Goal: Task Accomplishment & Management: Use online tool/utility

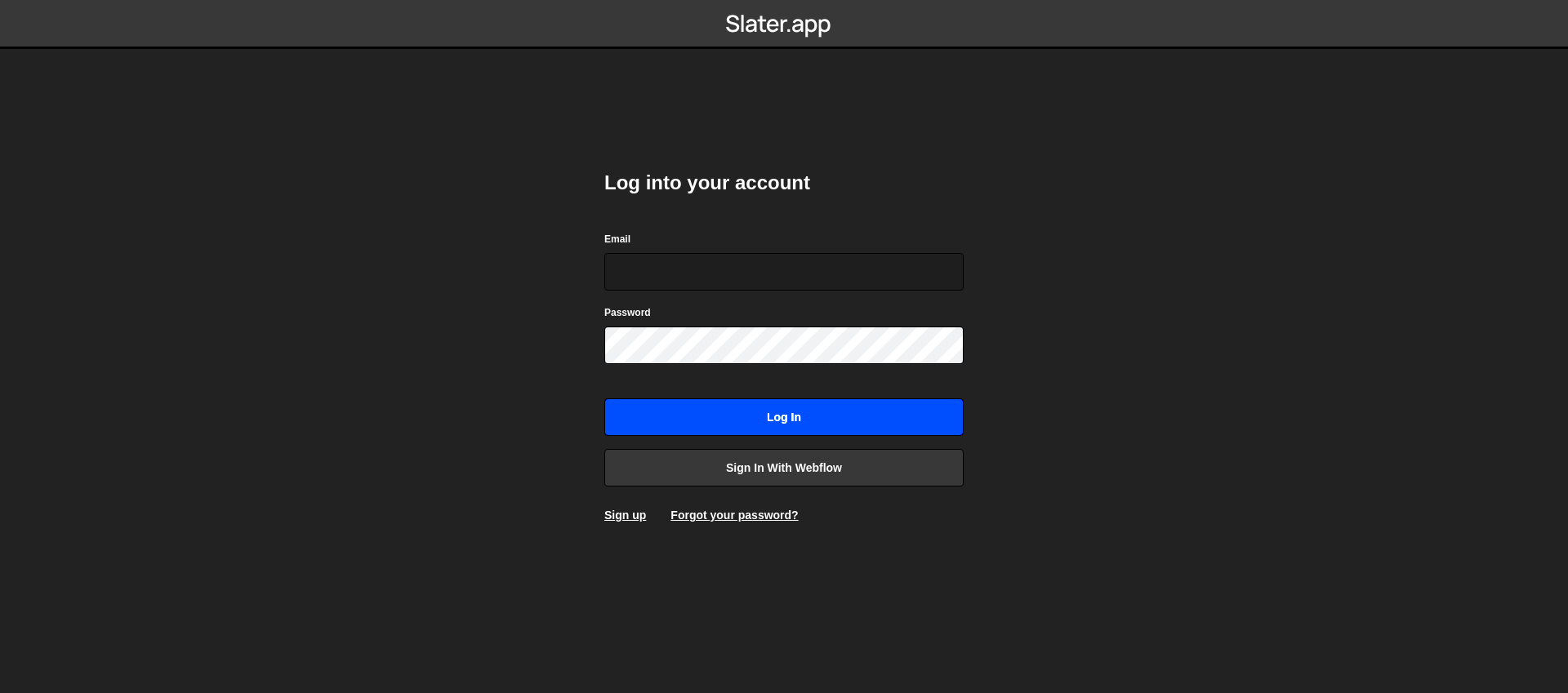
type input "[EMAIL_ADDRESS][DOMAIN_NAME]"
click at [794, 417] on input "Log in" at bounding box center [783, 417] width 359 height 38
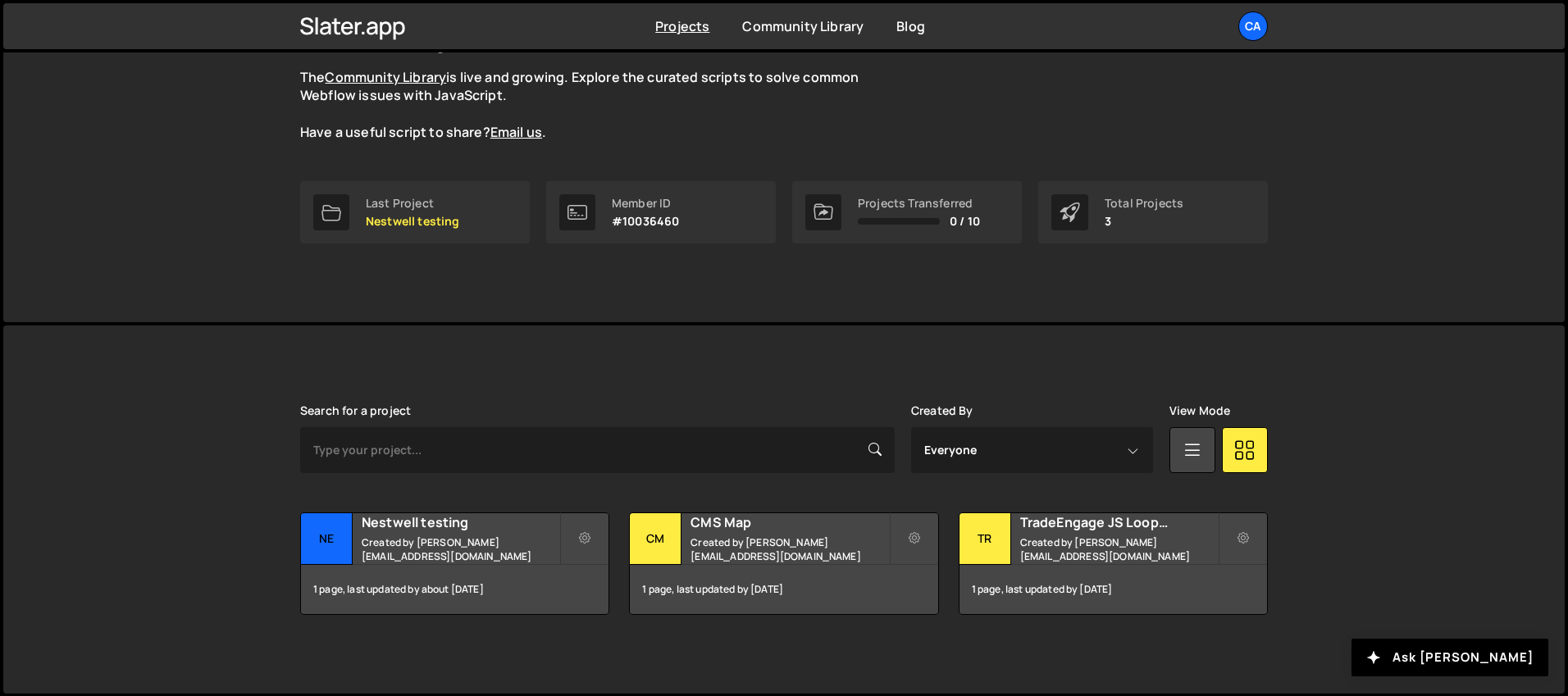
scroll to position [149, 0]
click at [486, 525] on h2 "Nestwell testing" at bounding box center [461, 521] width 198 height 18
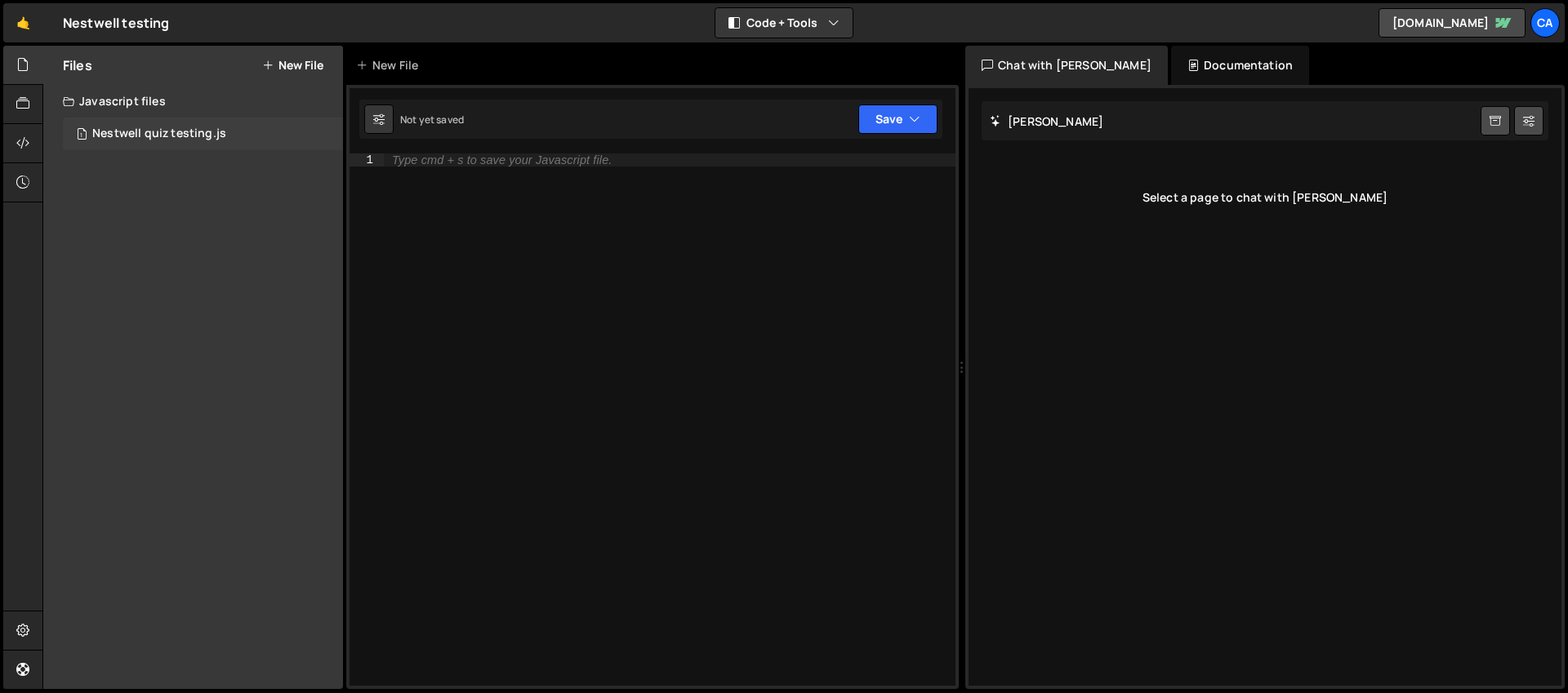
click at [227, 139] on div "1 Nestwell quiz testing.js 0" at bounding box center [204, 134] width 280 height 33
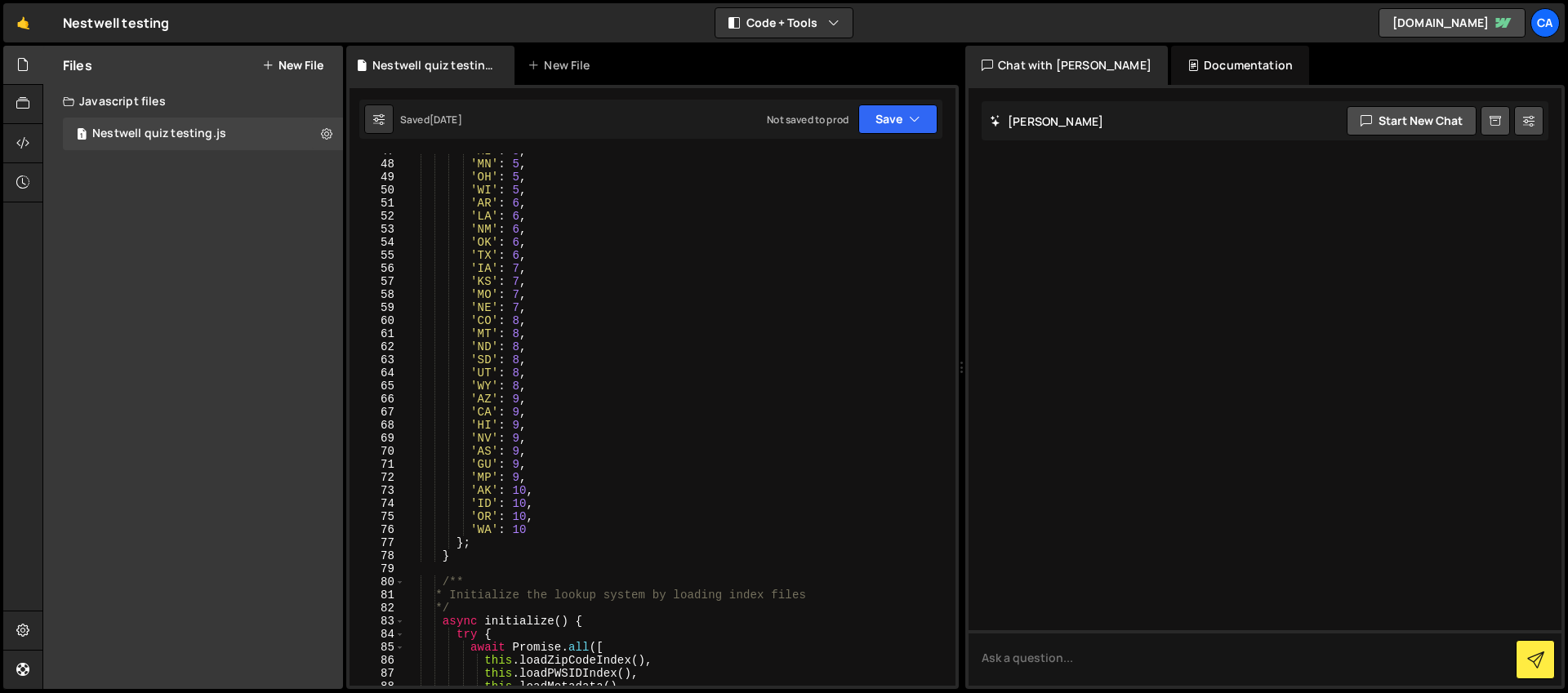
scroll to position [623, 0]
click at [671, 344] on div "'MI' : 5 , 'MN' : 5 , 'OH' : 5 , 'WI' : 5 , 'AR' : 6 , 'LA' : 6 , 'NM' : 6 , 'O…" at bounding box center [676, 422] width 544 height 558
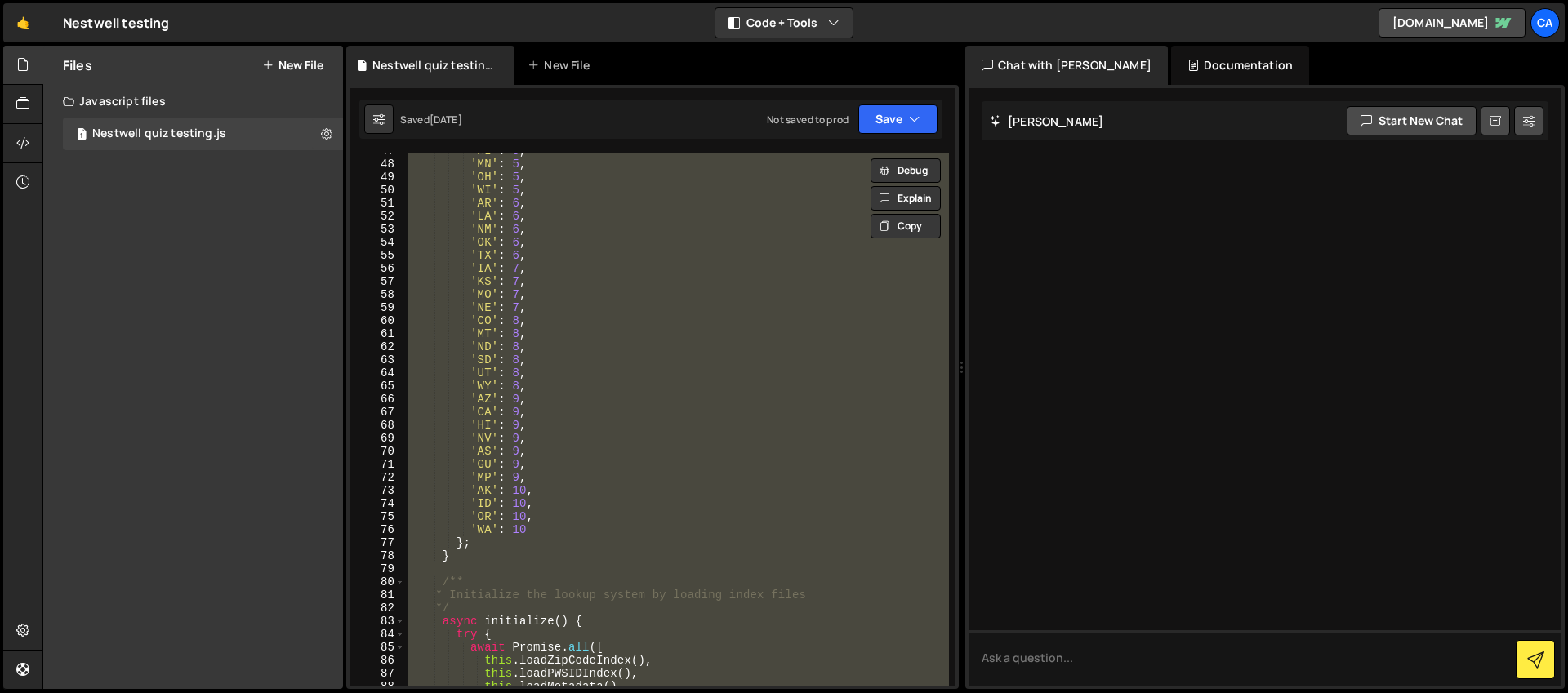
paste textarea "window.resultsHandler = resultsHandler;"
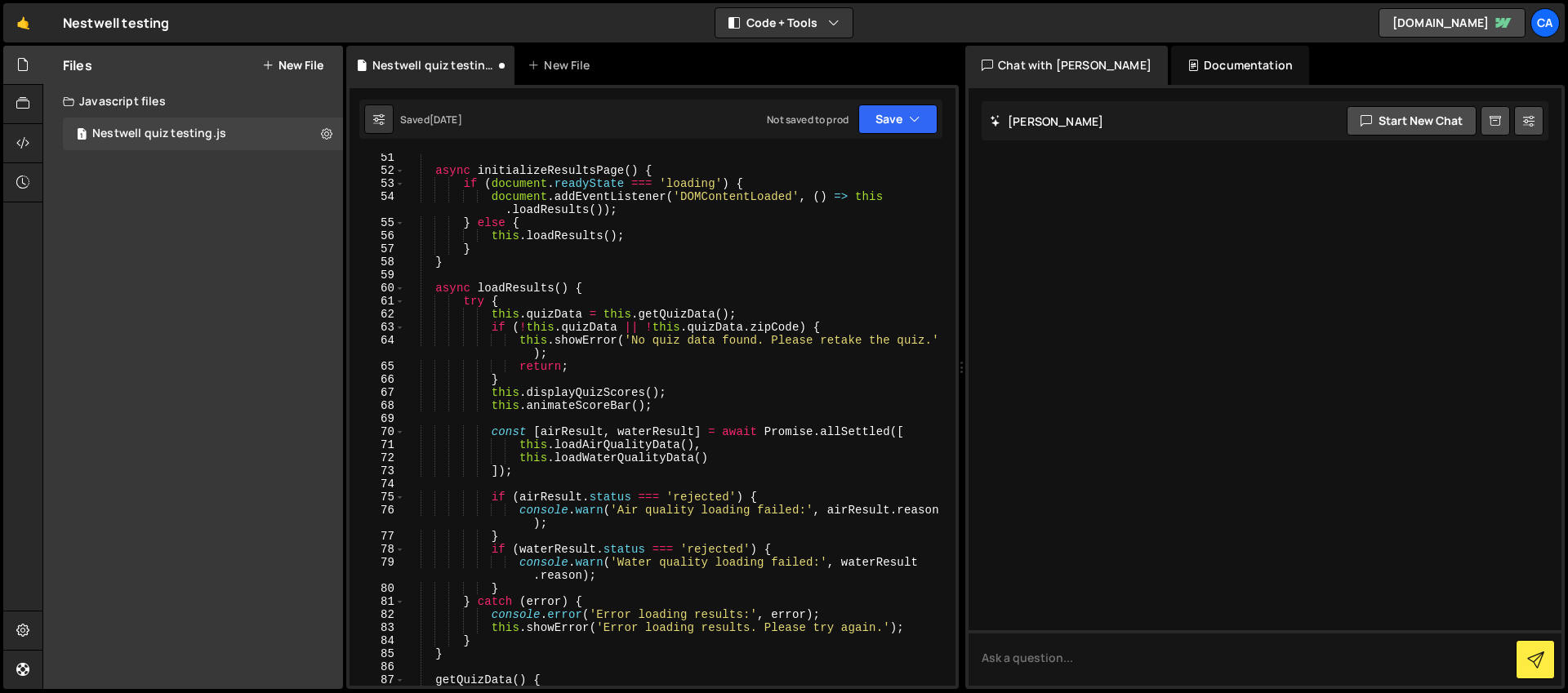
scroll to position [0, 0]
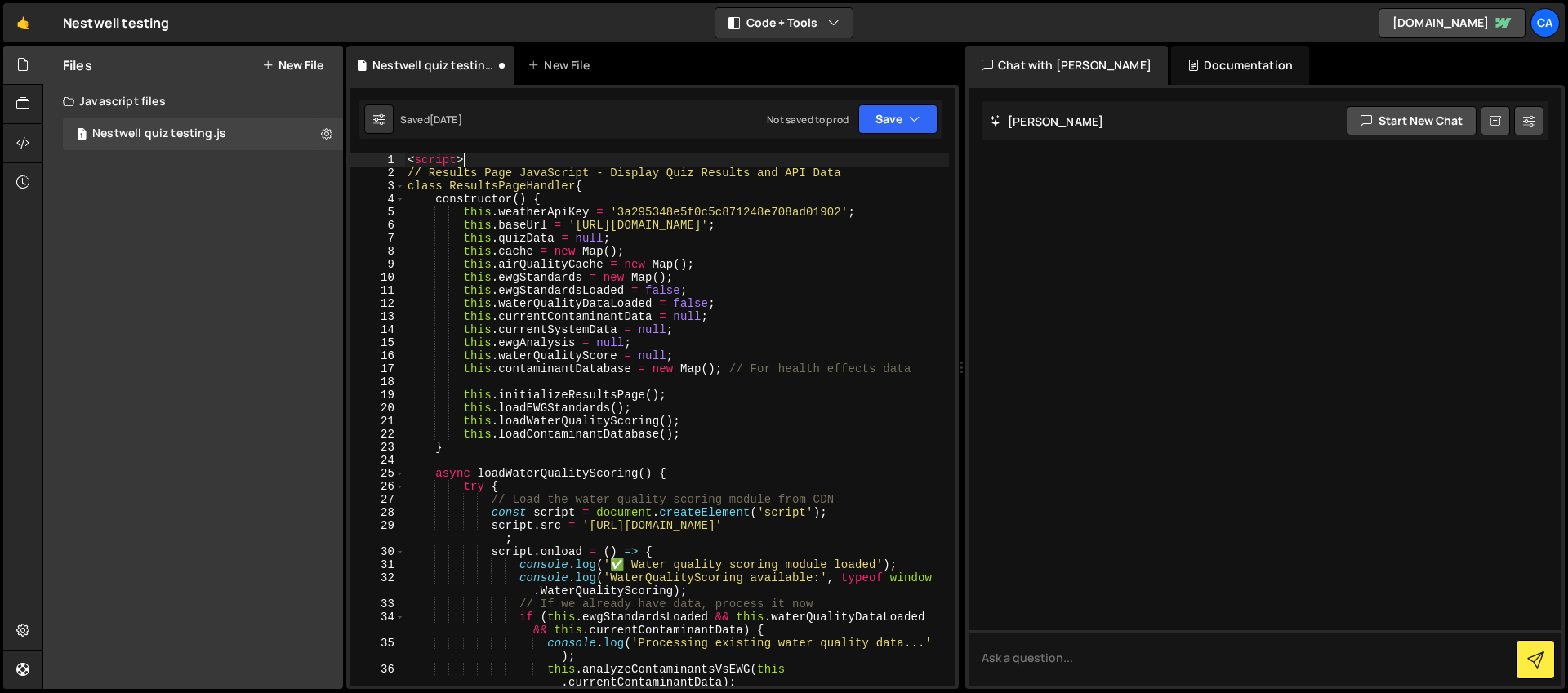
drag, startPoint x: 476, startPoint y: 157, endPoint x: 365, endPoint y: 157, distance: 111.0
click at [381, 157] on div "window.resultsHandler = resultsHandler; 1 2 3 4 5 6 7 8 9 10 11 12 13 14 15 16 …" at bounding box center [653, 419] width 606 height 532
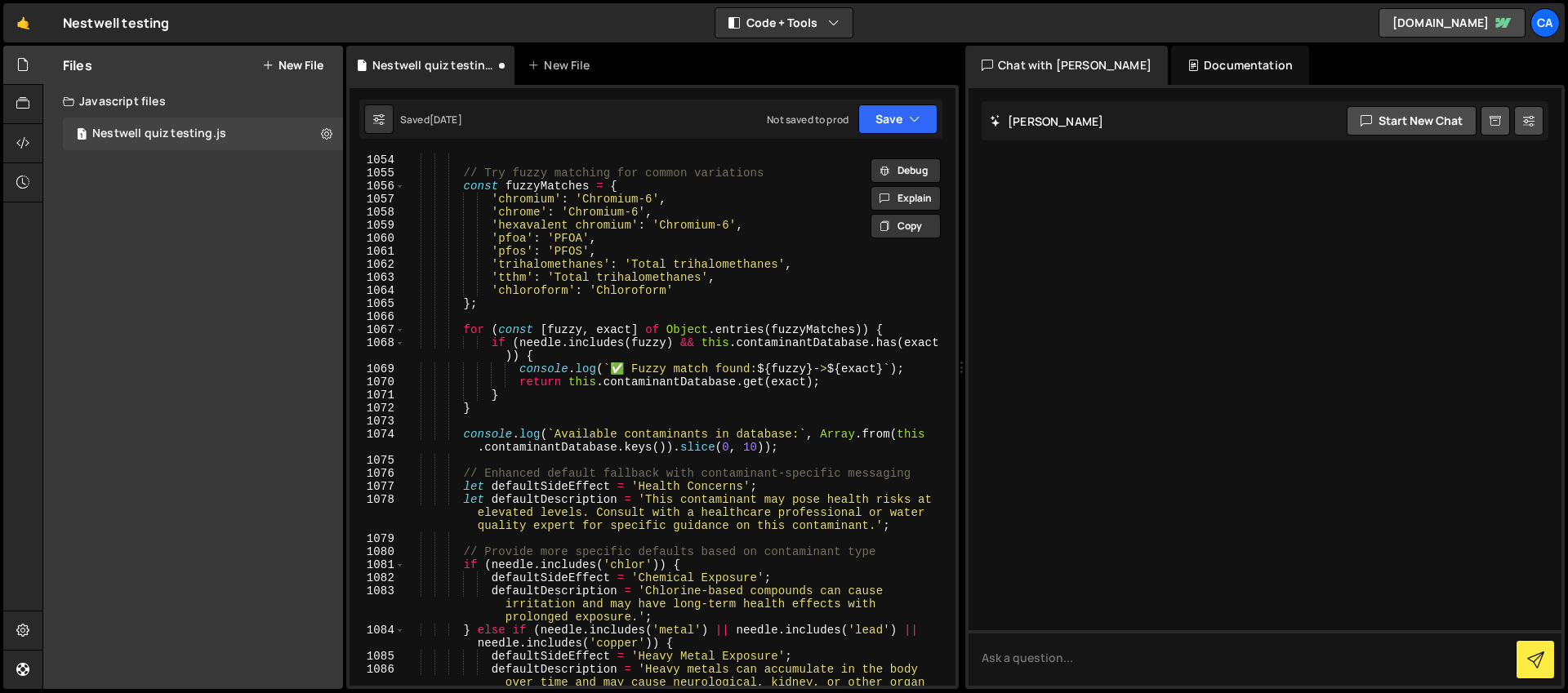
scroll to position [17065, 0]
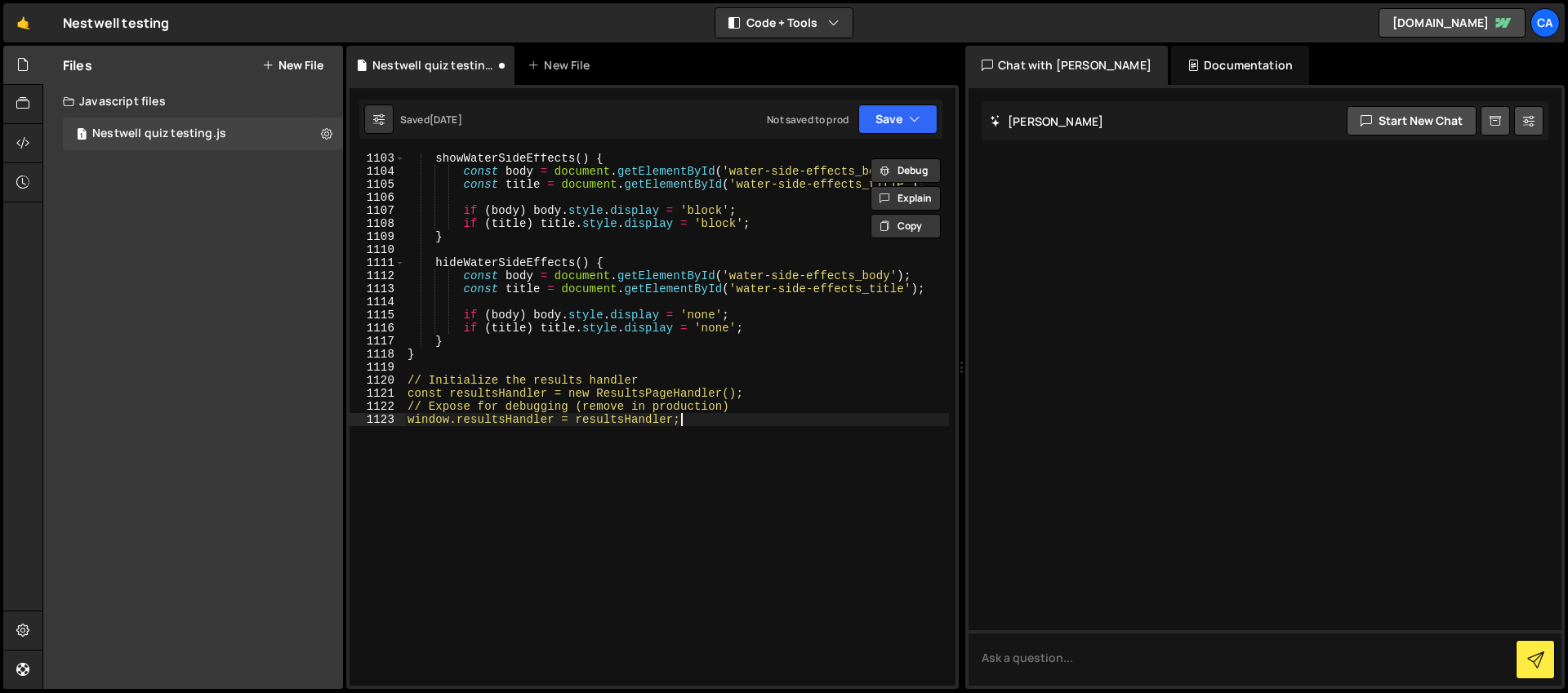
click at [590, 524] on div "showWaterSideEffects ( ) { const body = document . getElementById ( 'water-side…" at bounding box center [676, 430] width 544 height 558
type textarea "window.resultsHandler = resultsHandler;"
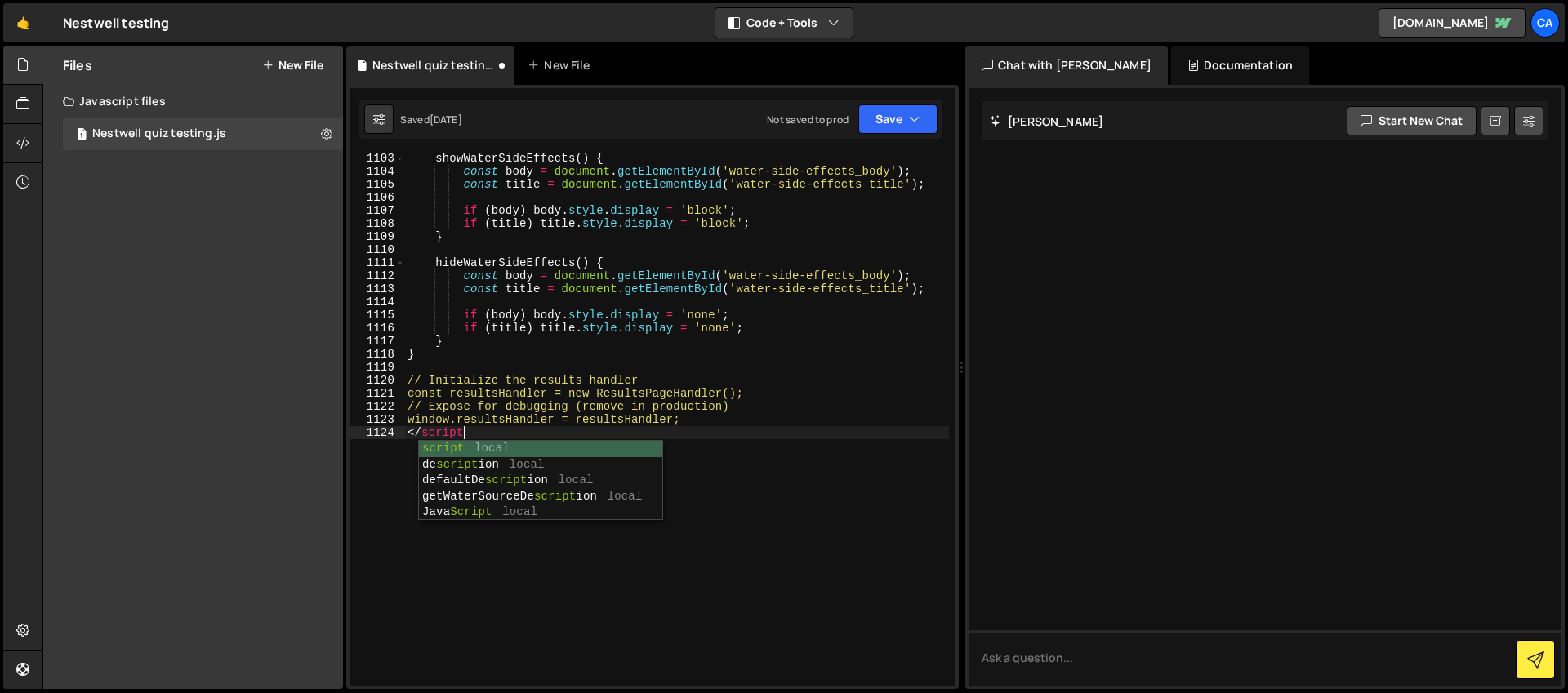
scroll to position [0, 3]
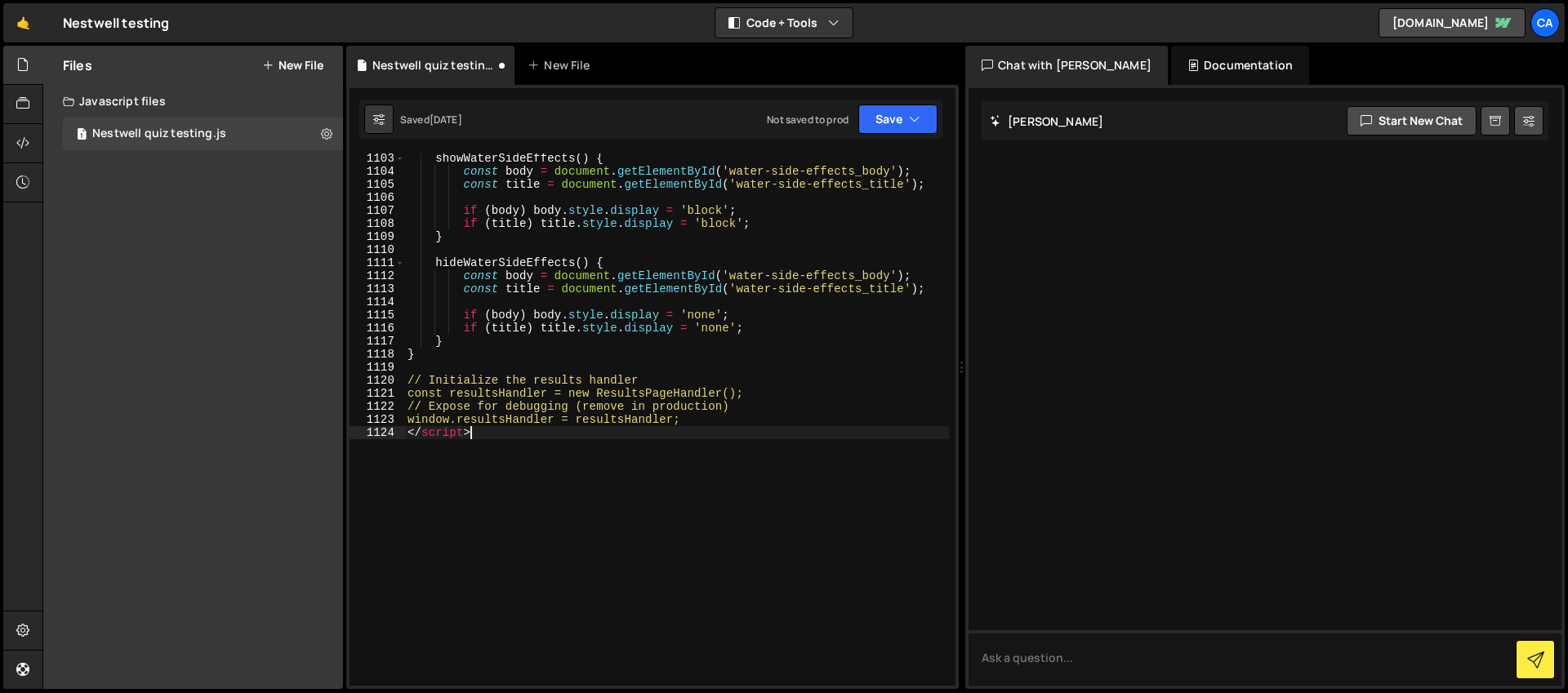
click at [675, 547] on div "showWaterSideEffects ( ) { const body = document . getElementById ( 'water-side…" at bounding box center [676, 430] width 544 height 558
type textarea "</script>"
click at [909, 118] on icon "button" at bounding box center [915, 119] width 12 height 17
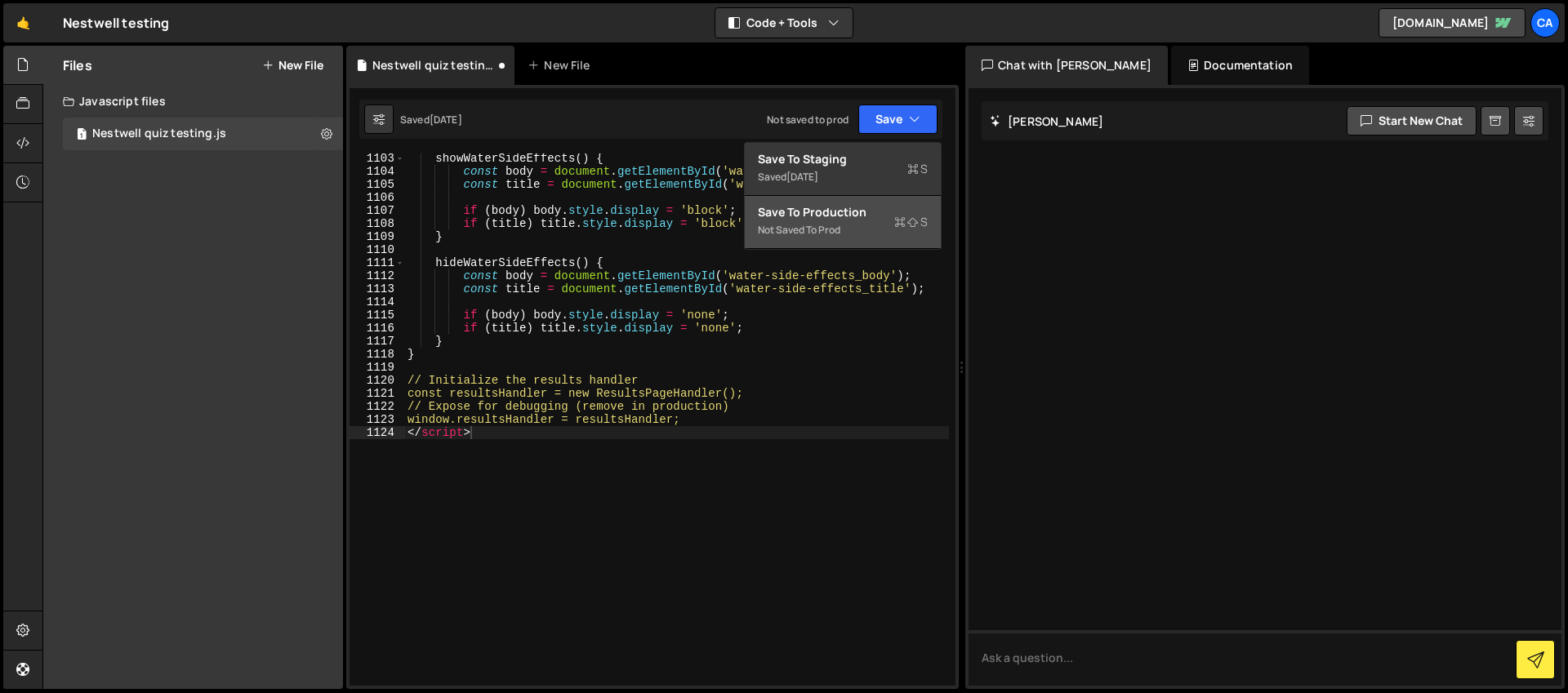
click at [877, 215] on div "Save to Production S" at bounding box center [842, 212] width 169 height 17
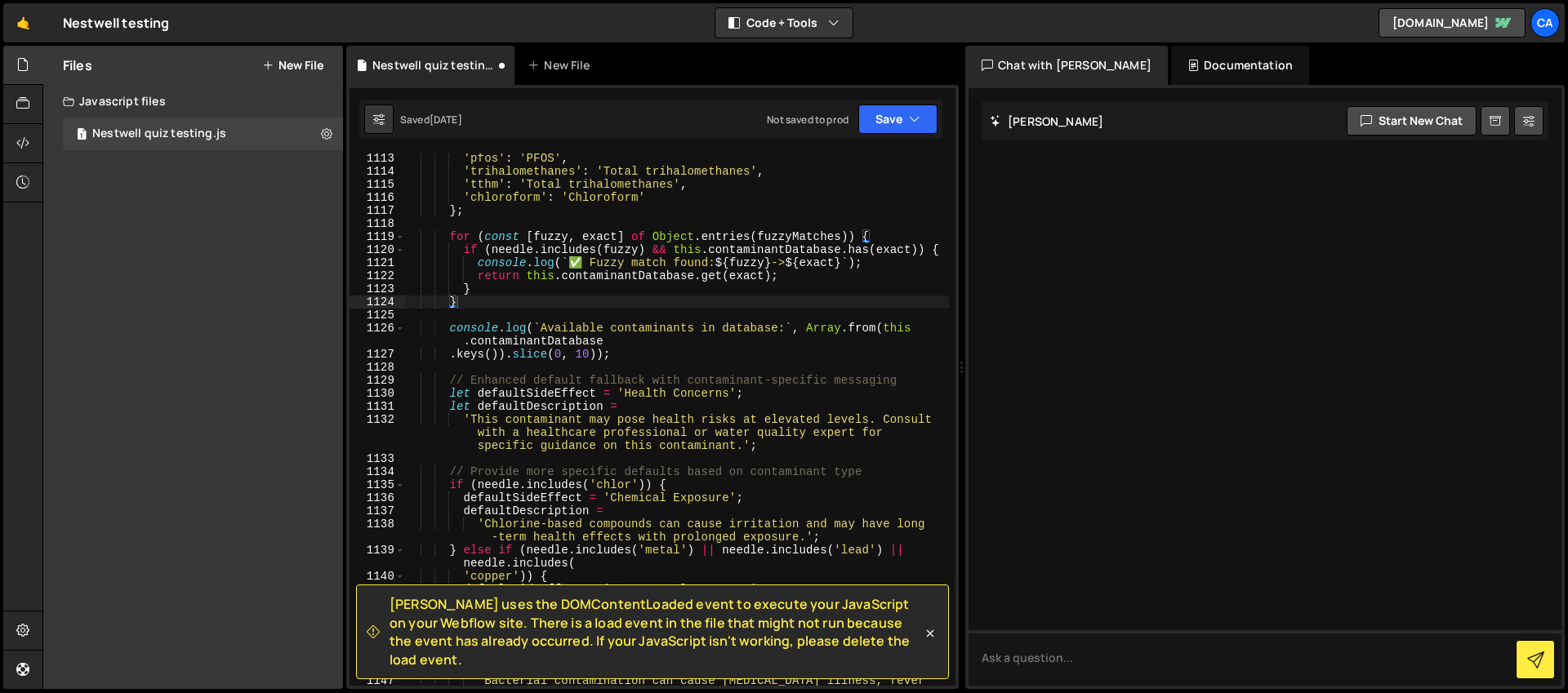
scroll to position [16360, 0]
click at [912, 119] on icon "button" at bounding box center [915, 119] width 12 height 17
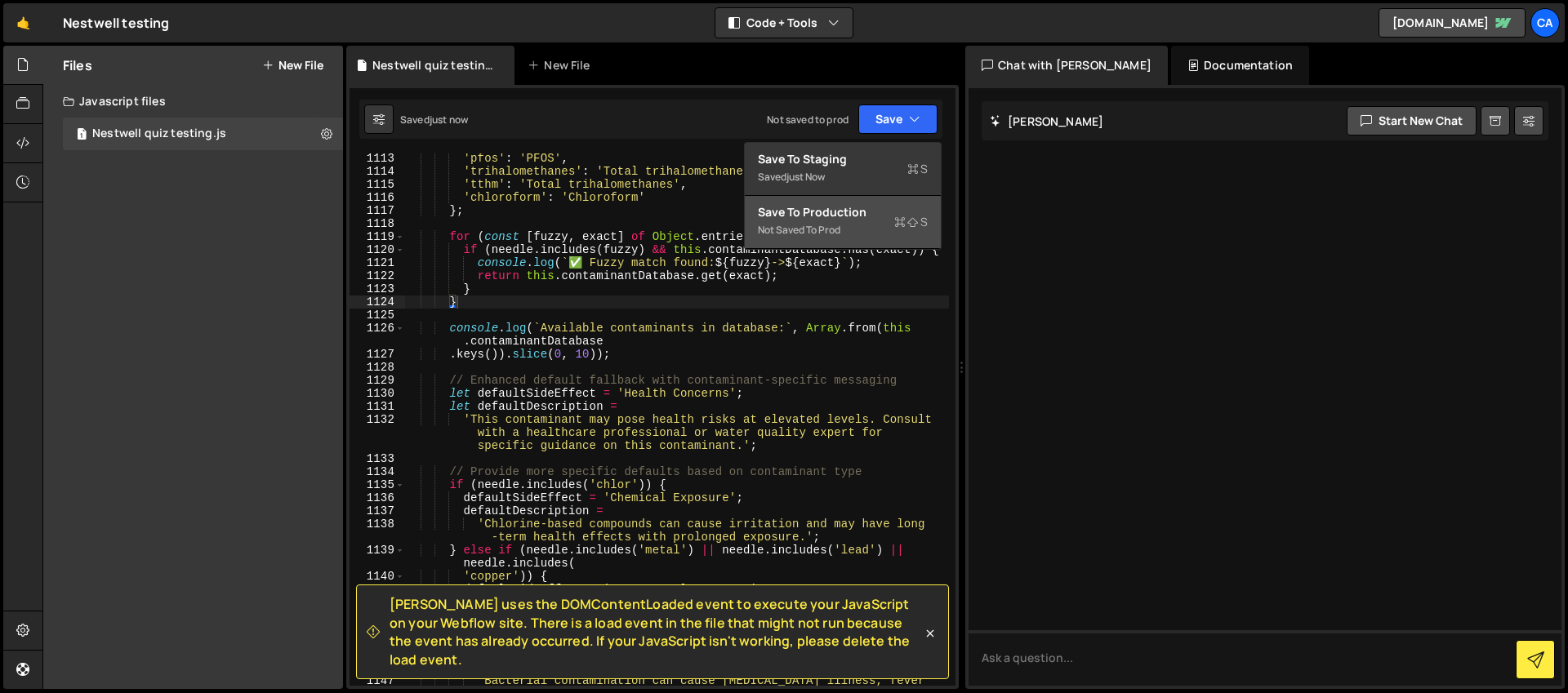
click at [875, 220] on div "Not saved to prod" at bounding box center [842, 230] width 169 height 19
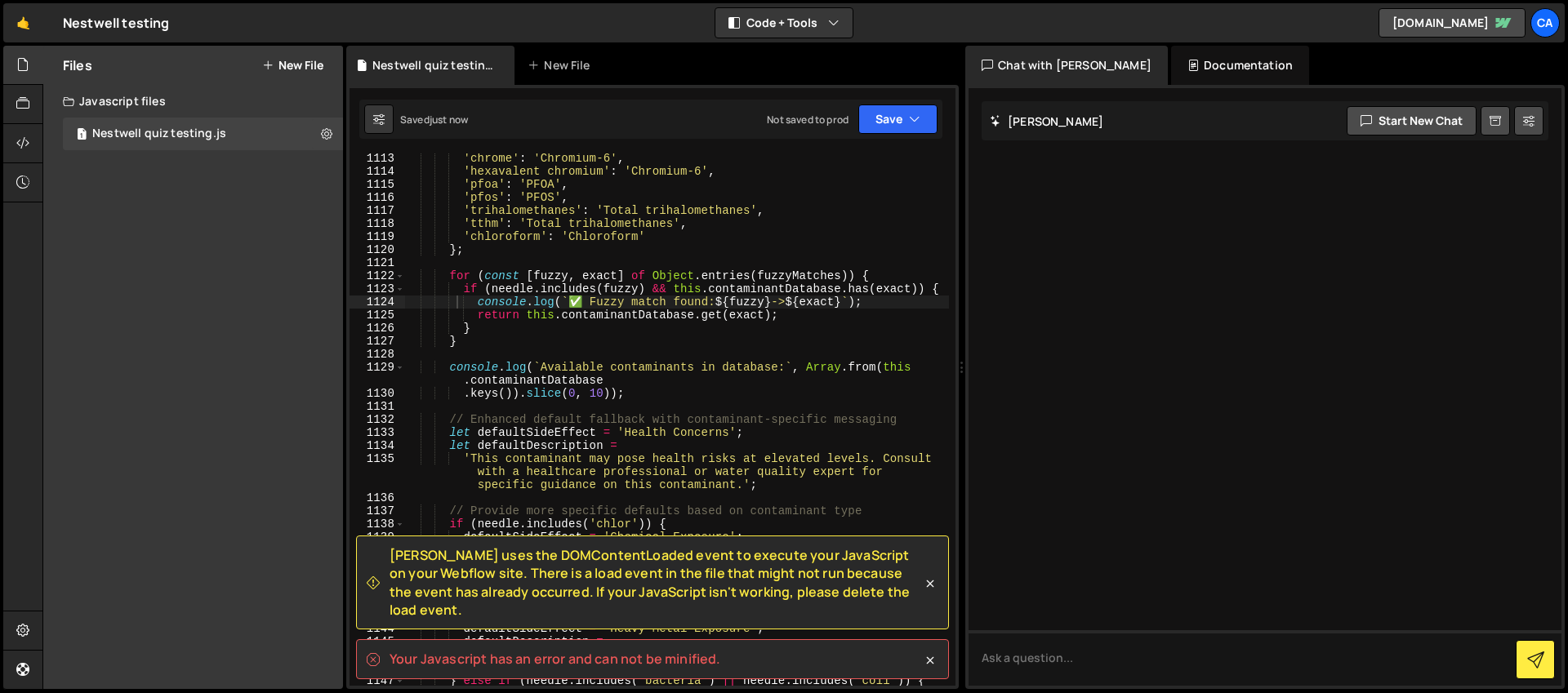
click at [1527, 22] on nav "Projects Community Library Blog Ca Projects Your Teams Invite team member Accou…" at bounding box center [1542, 22] width 29 height 46
click at [1468, 27] on link "cartenios-new-site.webflow.io" at bounding box center [1451, 22] width 147 height 29
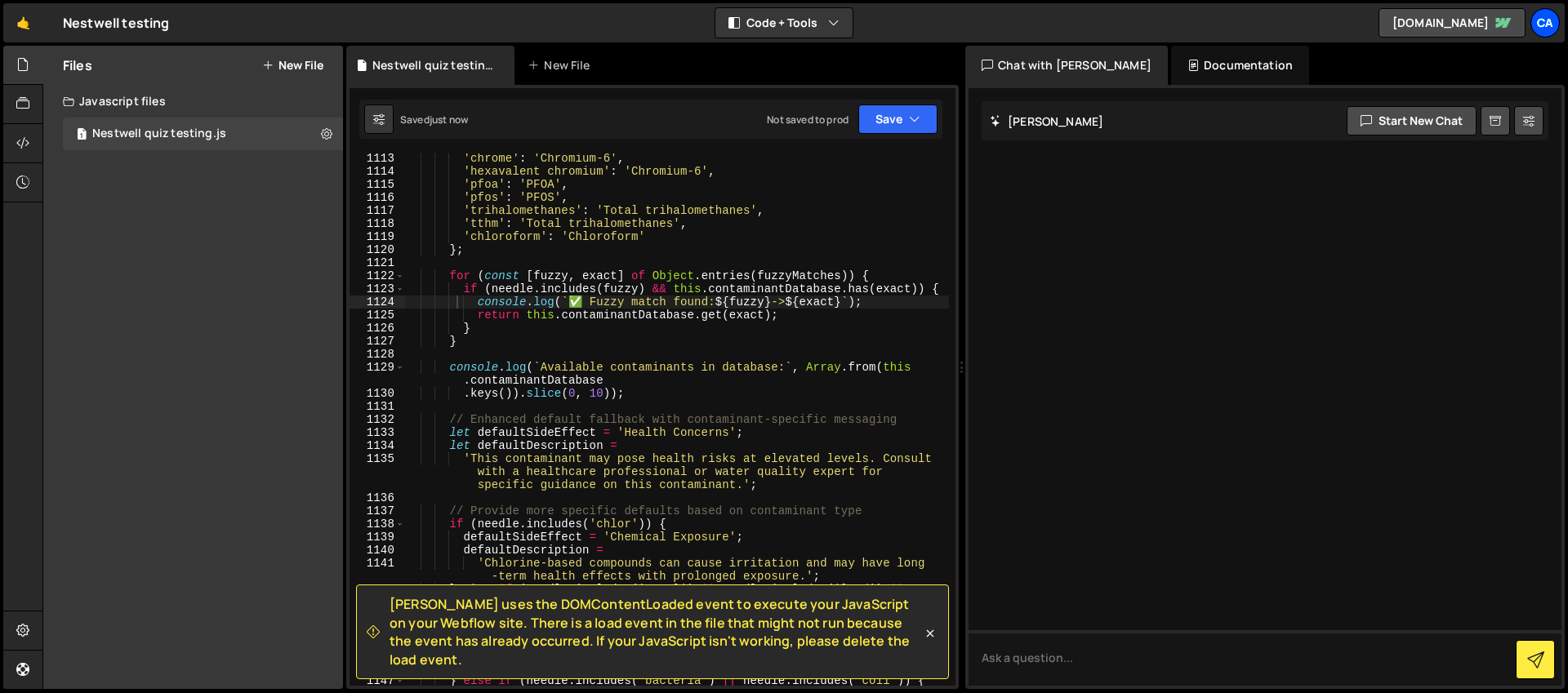
click at [1550, 18] on div "Ca" at bounding box center [1545, 22] width 29 height 29
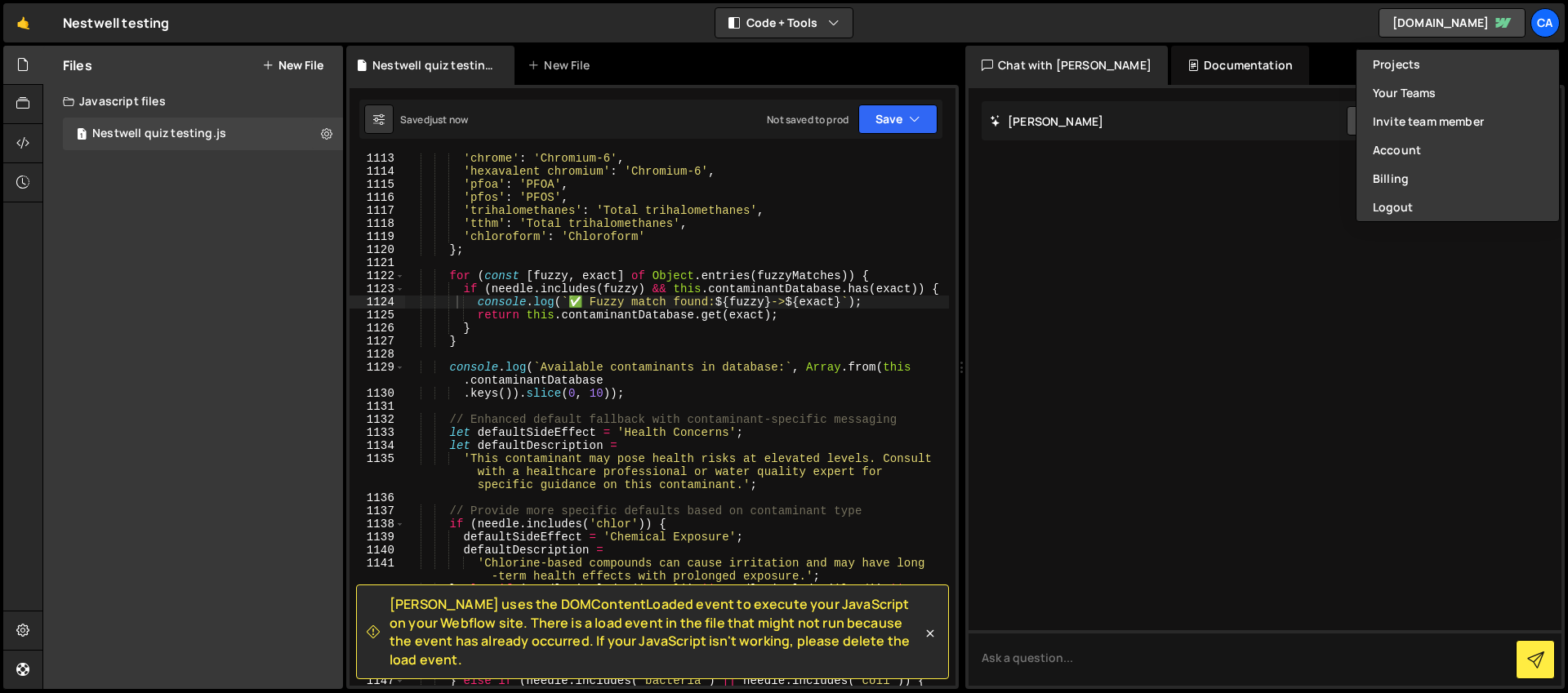
click at [1271, 22] on div "🤙 Nestwell testing ⚠️ Code is being edited in another browser Code + Tools Code…" at bounding box center [783, 22] width 1561 height 39
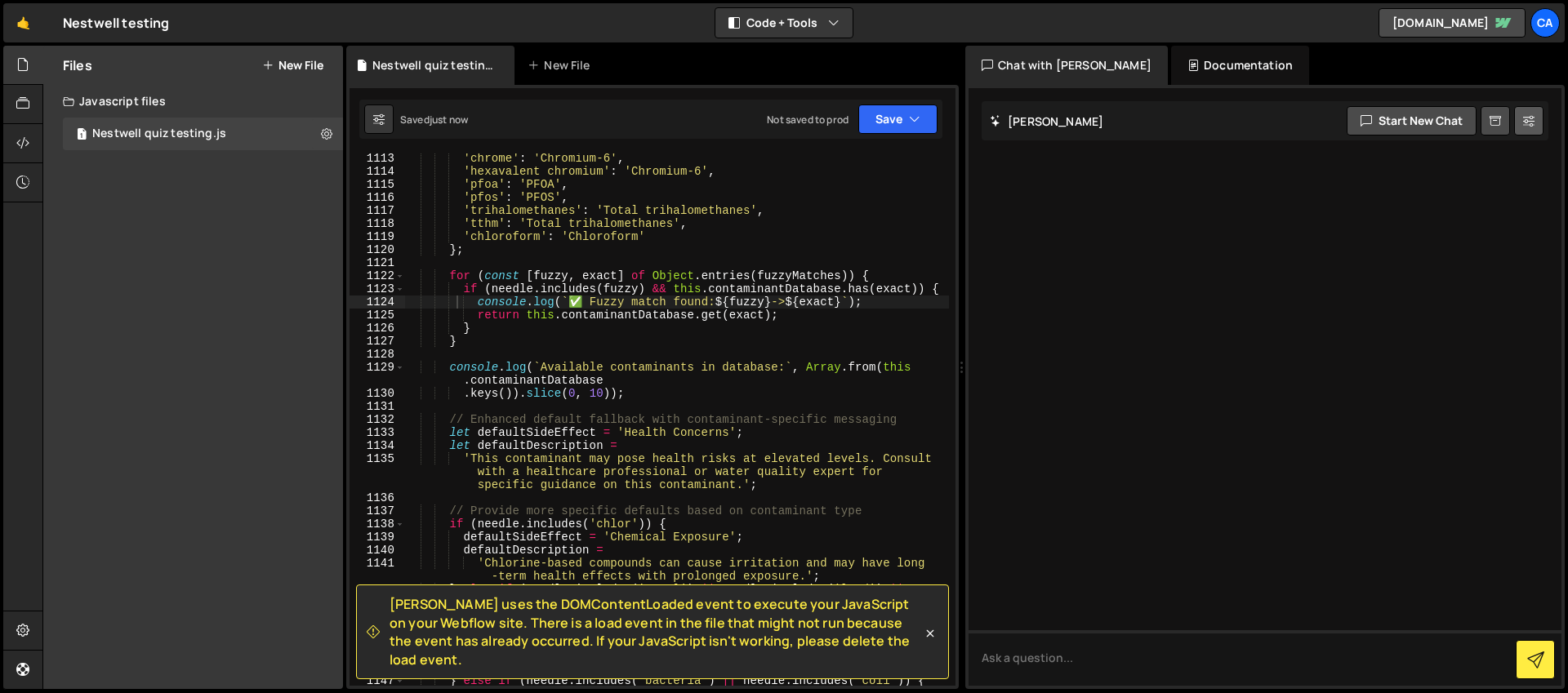
click at [1526, 131] on button at bounding box center [1528, 121] width 29 height 29
select select "chat"
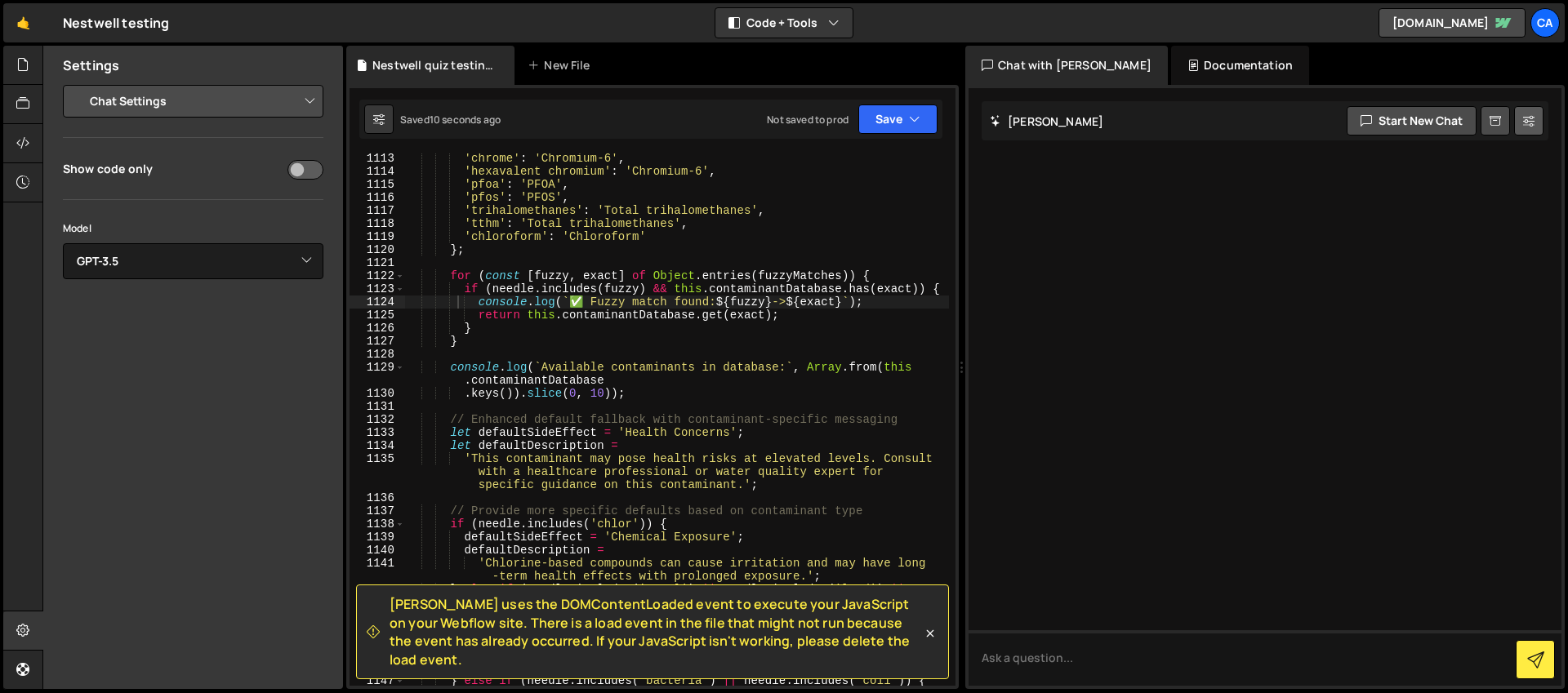
click at [1529, 127] on icon at bounding box center [1529, 121] width 12 height 17
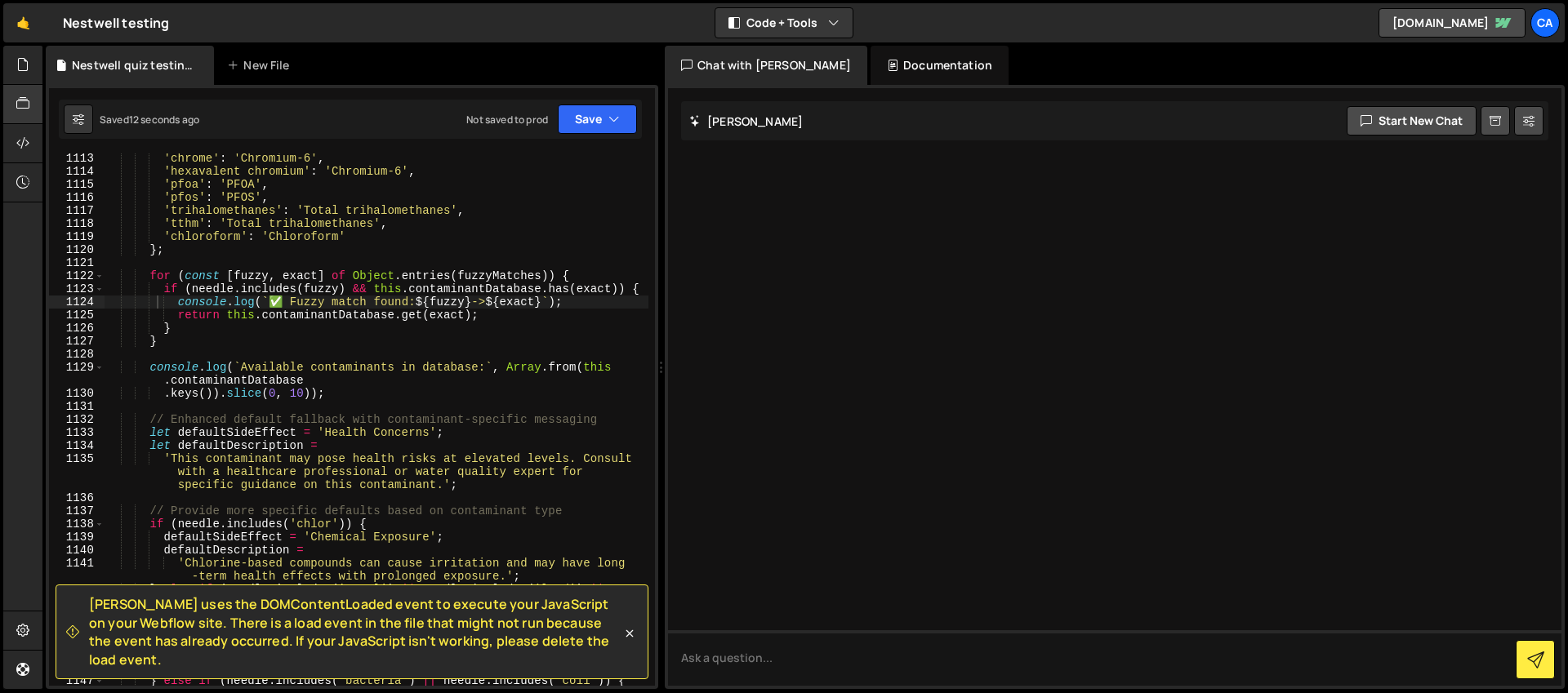
click at [26, 102] on icon at bounding box center [22, 103] width 13 height 18
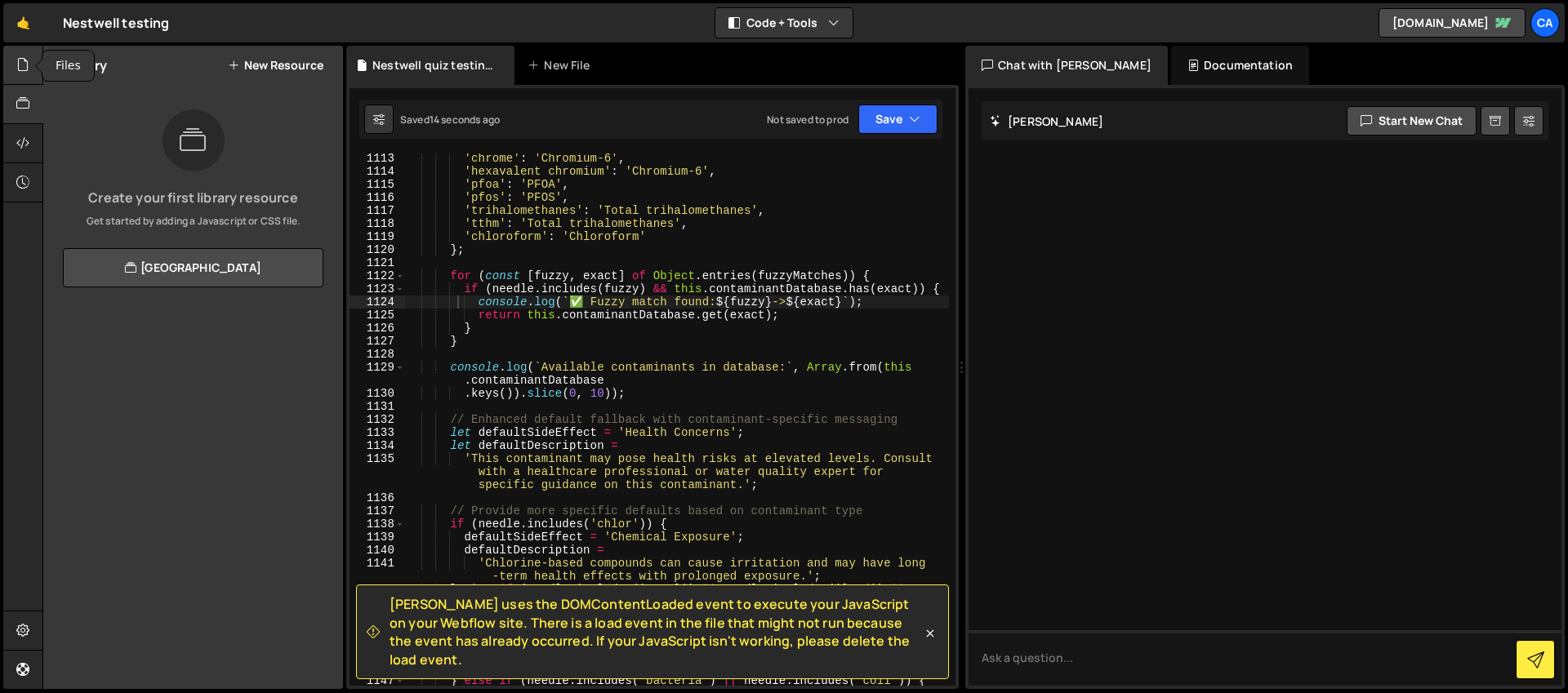
click at [18, 63] on icon at bounding box center [22, 64] width 13 height 18
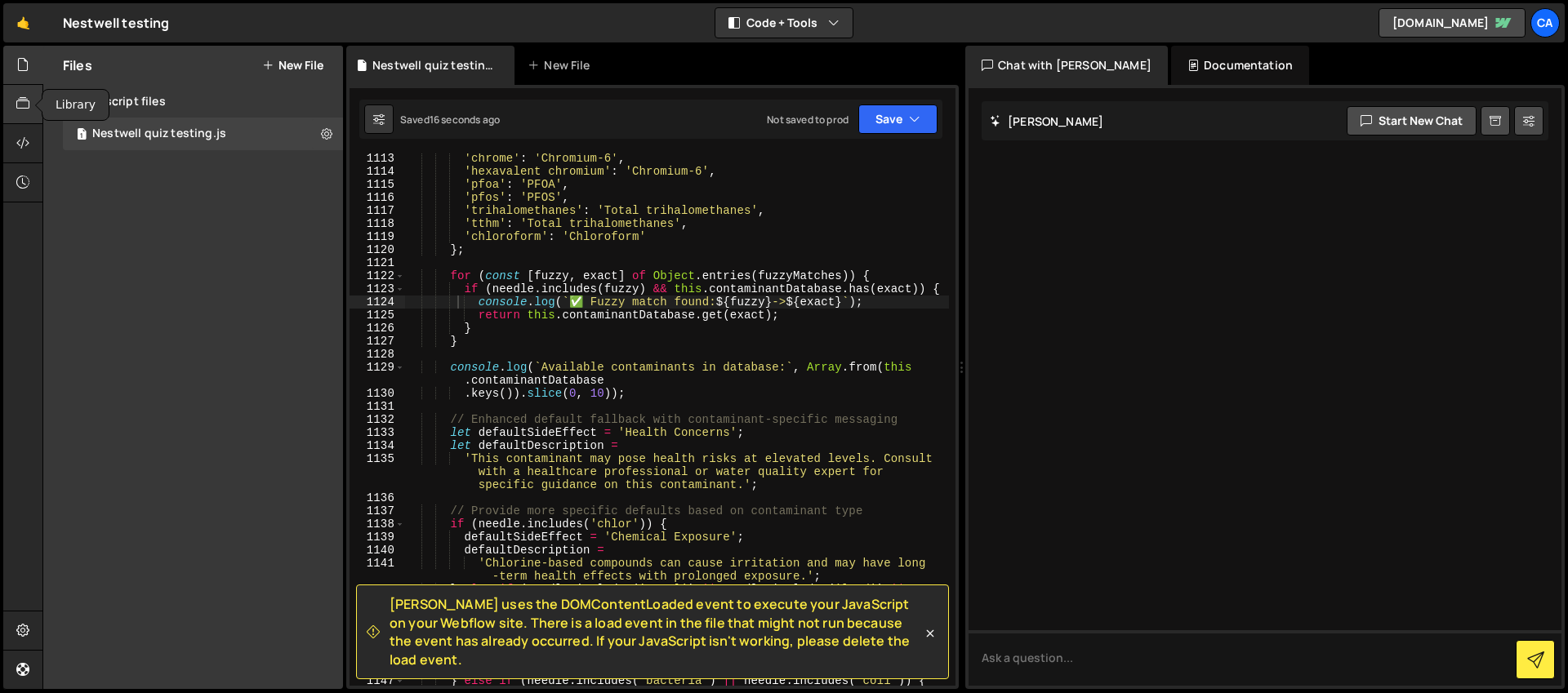
click at [20, 99] on icon at bounding box center [22, 103] width 13 height 18
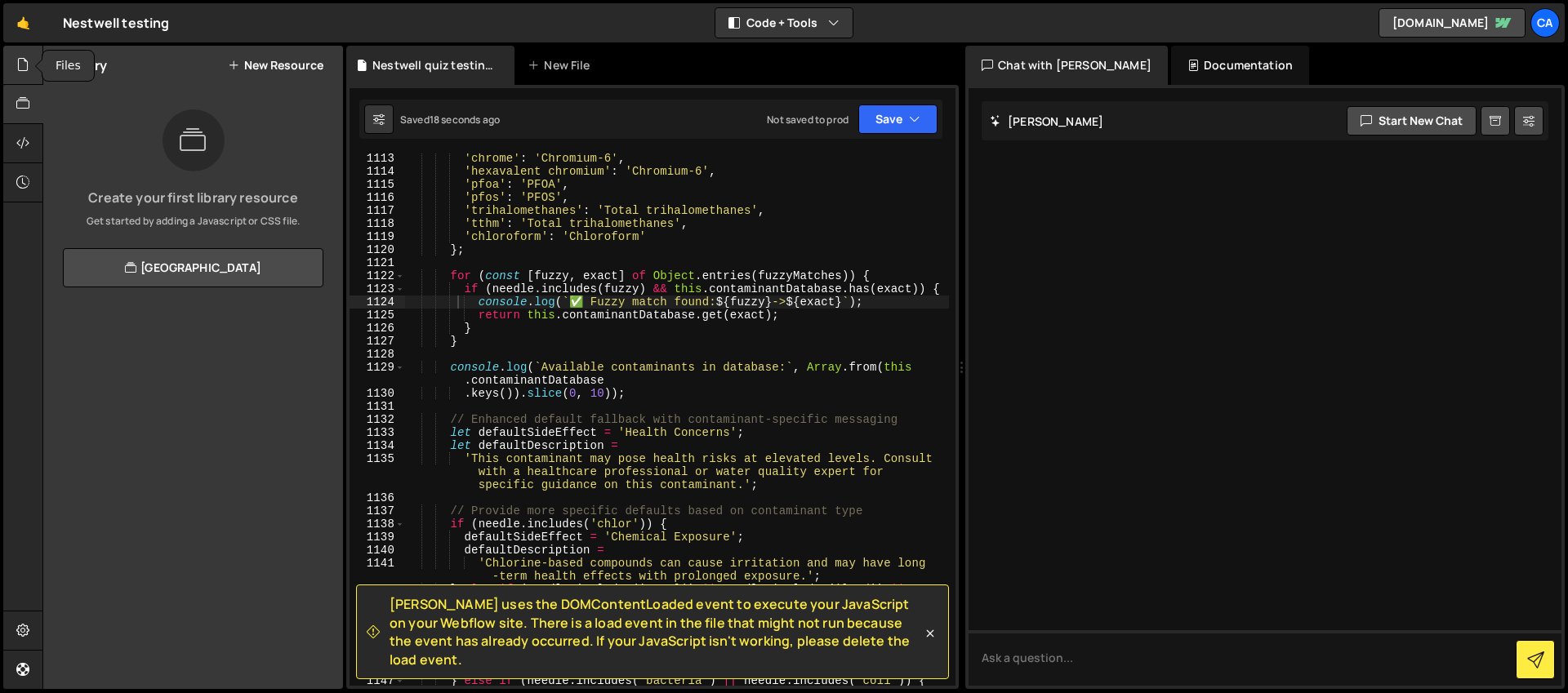
click at [21, 68] on icon at bounding box center [22, 64] width 13 height 18
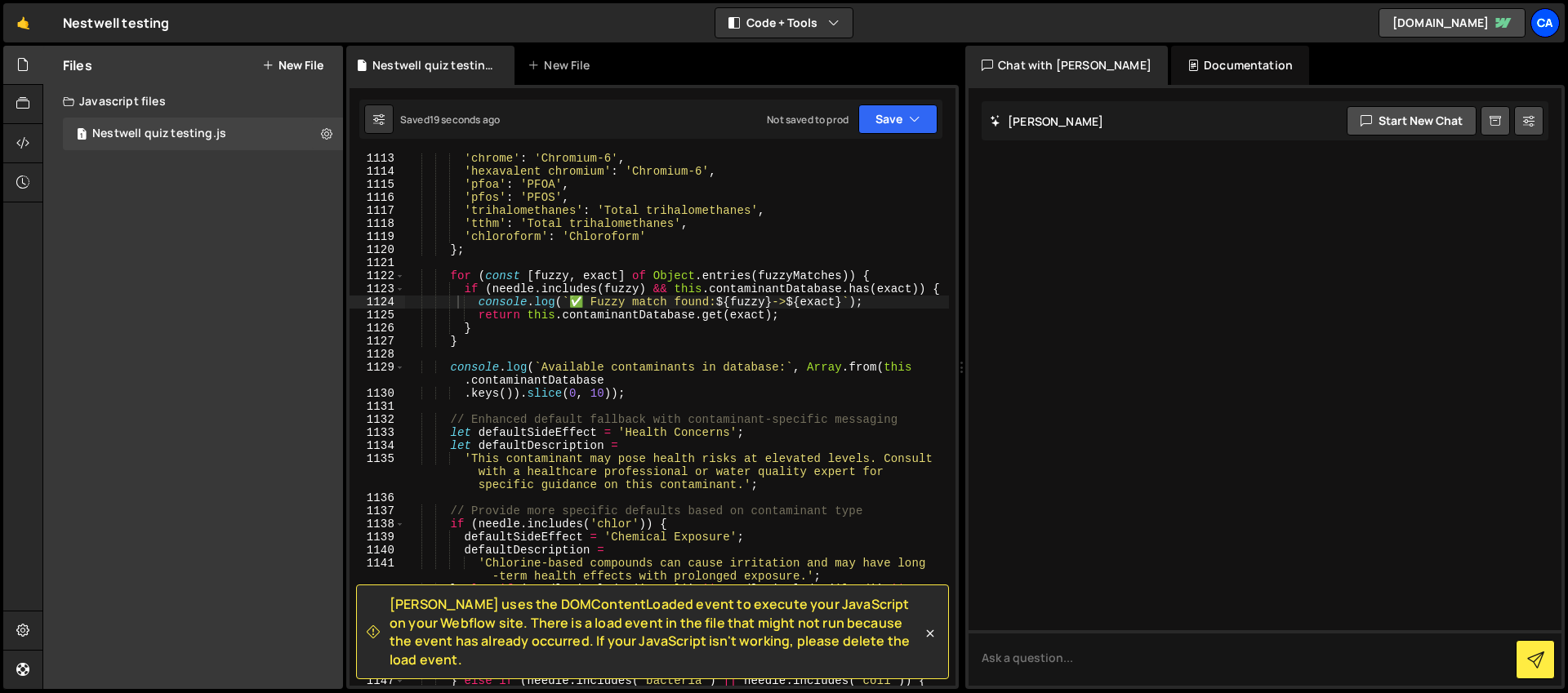
click at [1536, 18] on div "Ca" at bounding box center [1545, 22] width 29 height 29
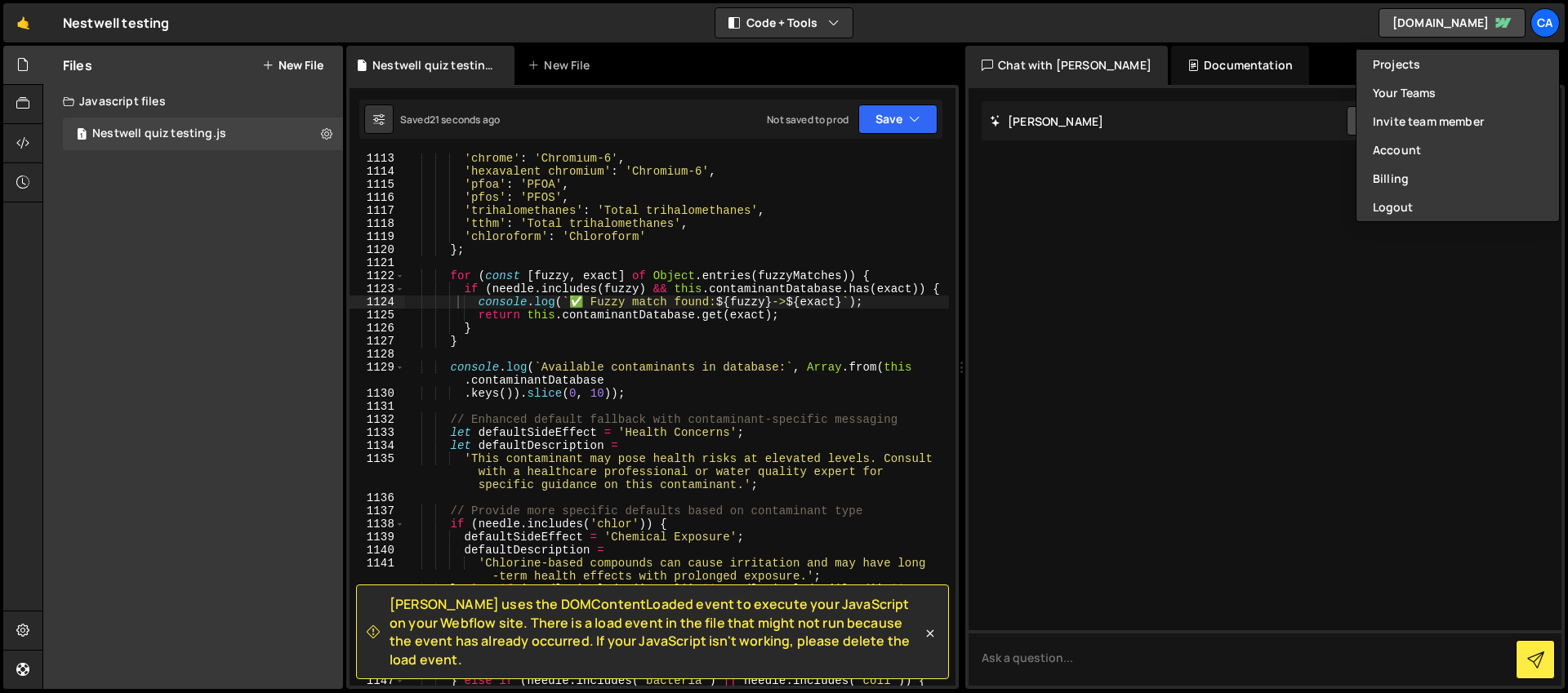
click at [1229, 31] on div "🤙 Nestwell testing ⚠️ Code is being edited in another browser Code + Tools Code…" at bounding box center [783, 22] width 1561 height 39
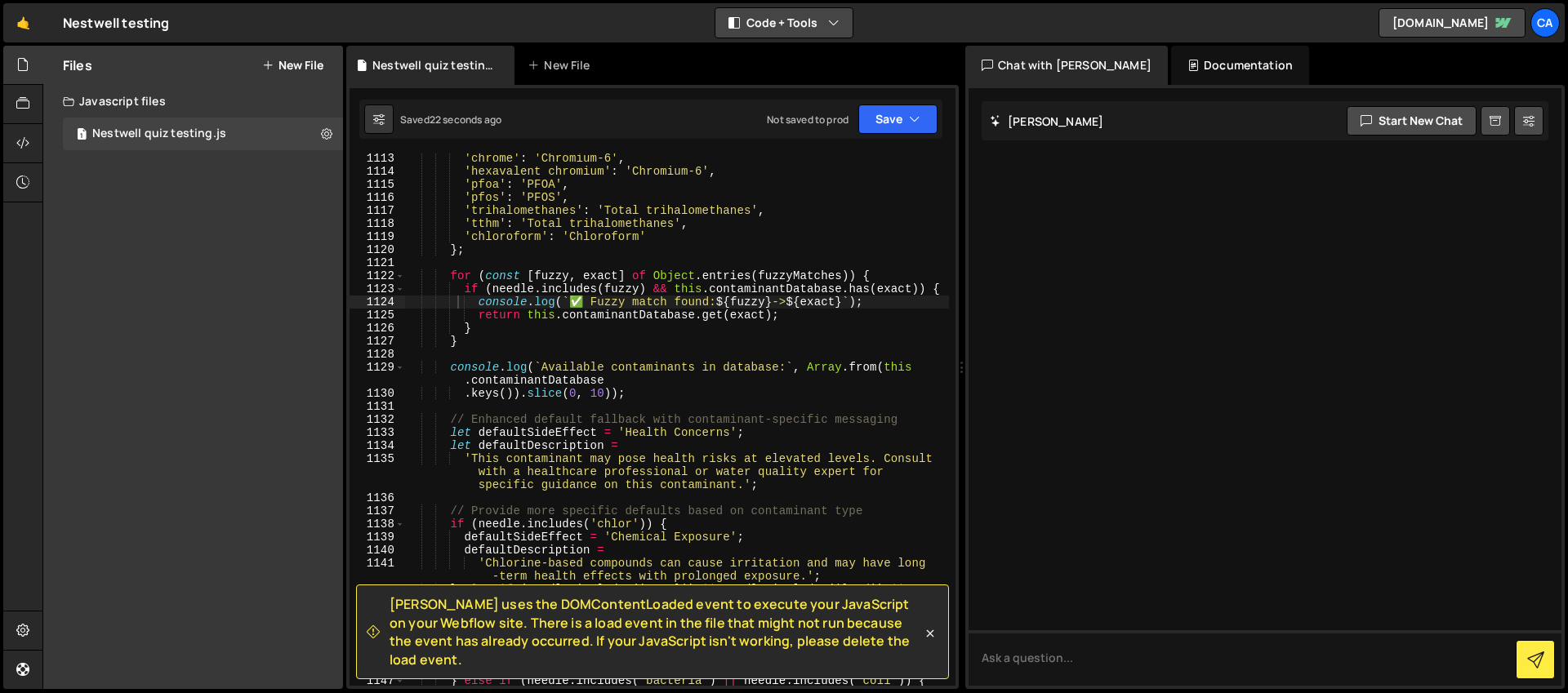
click at [820, 18] on button "Code + Tools" at bounding box center [783, 22] width 137 height 29
click at [591, 67] on div "New File" at bounding box center [562, 65] width 68 height 17
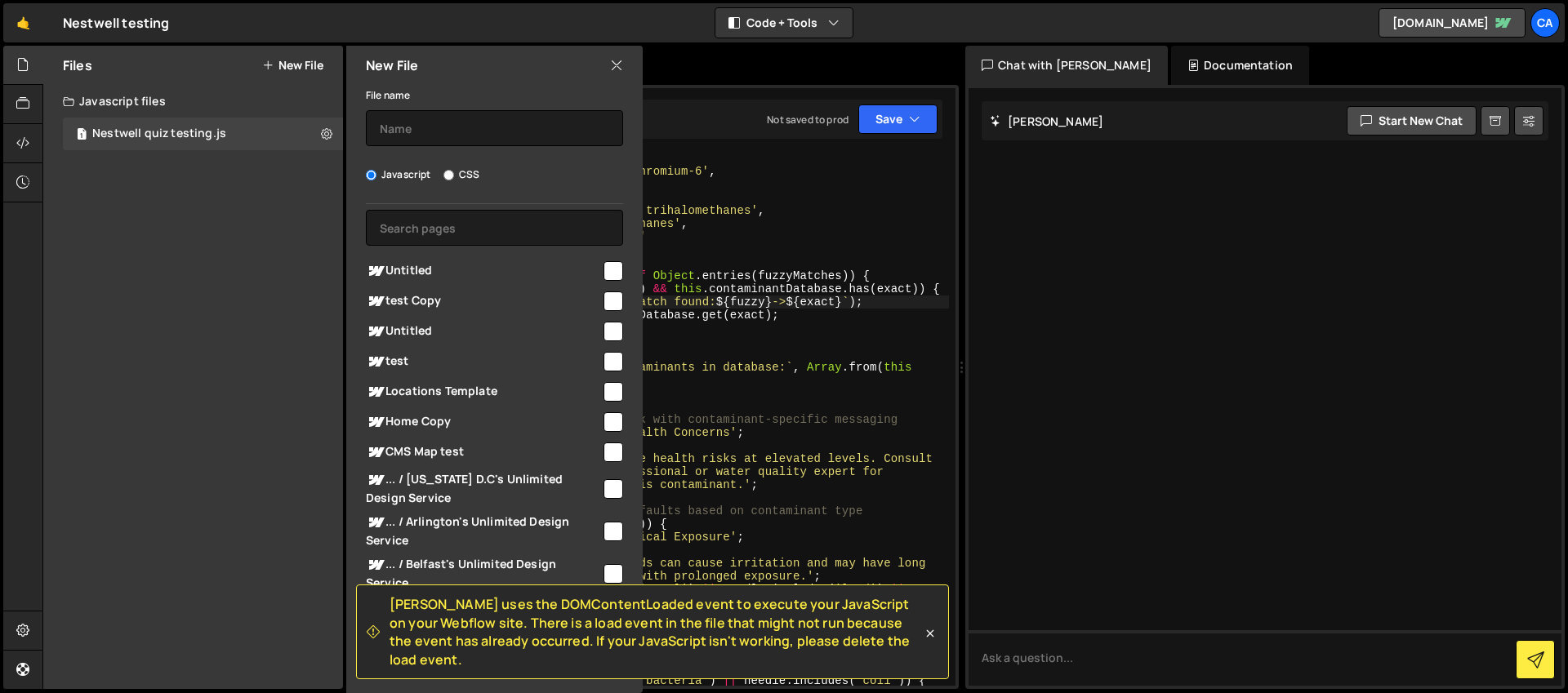
scroll to position [270, 0]
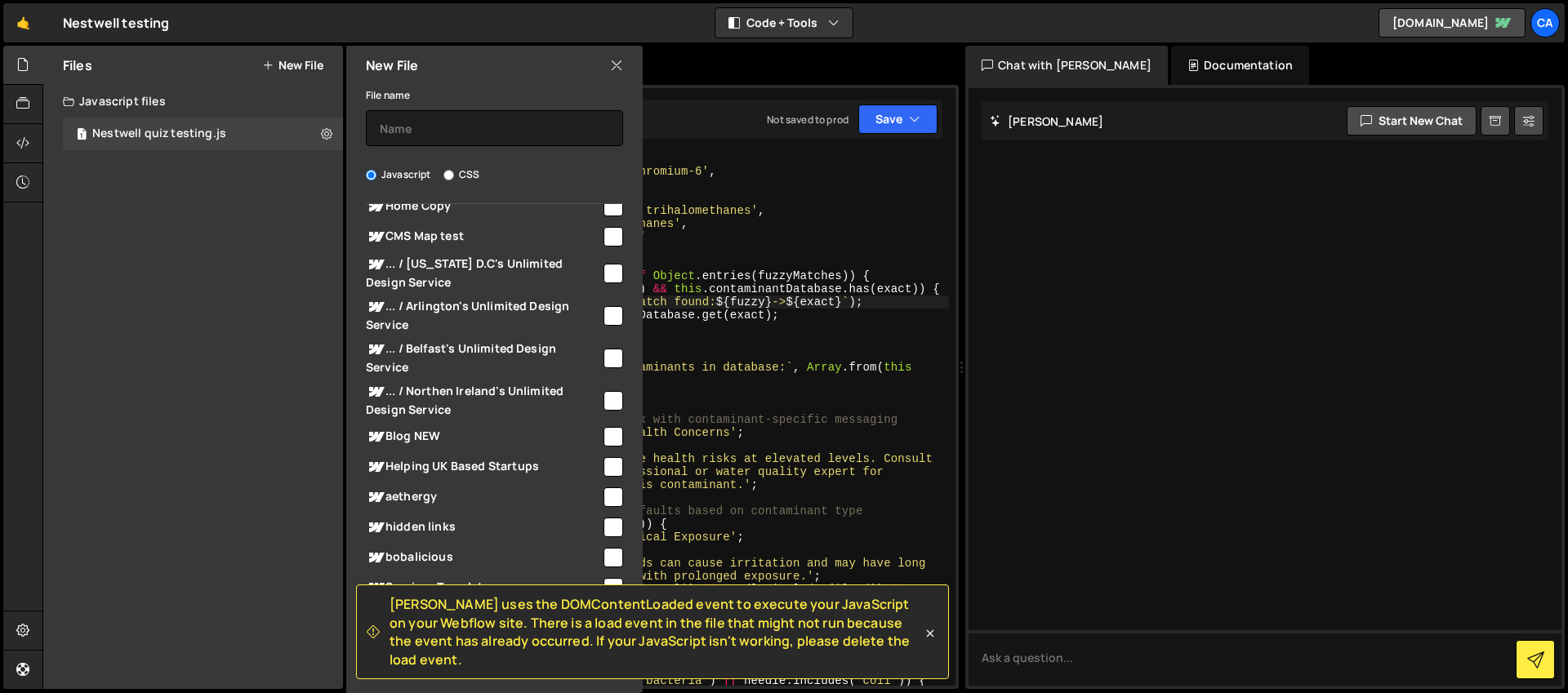
click at [610, 73] on icon at bounding box center [616, 65] width 13 height 18
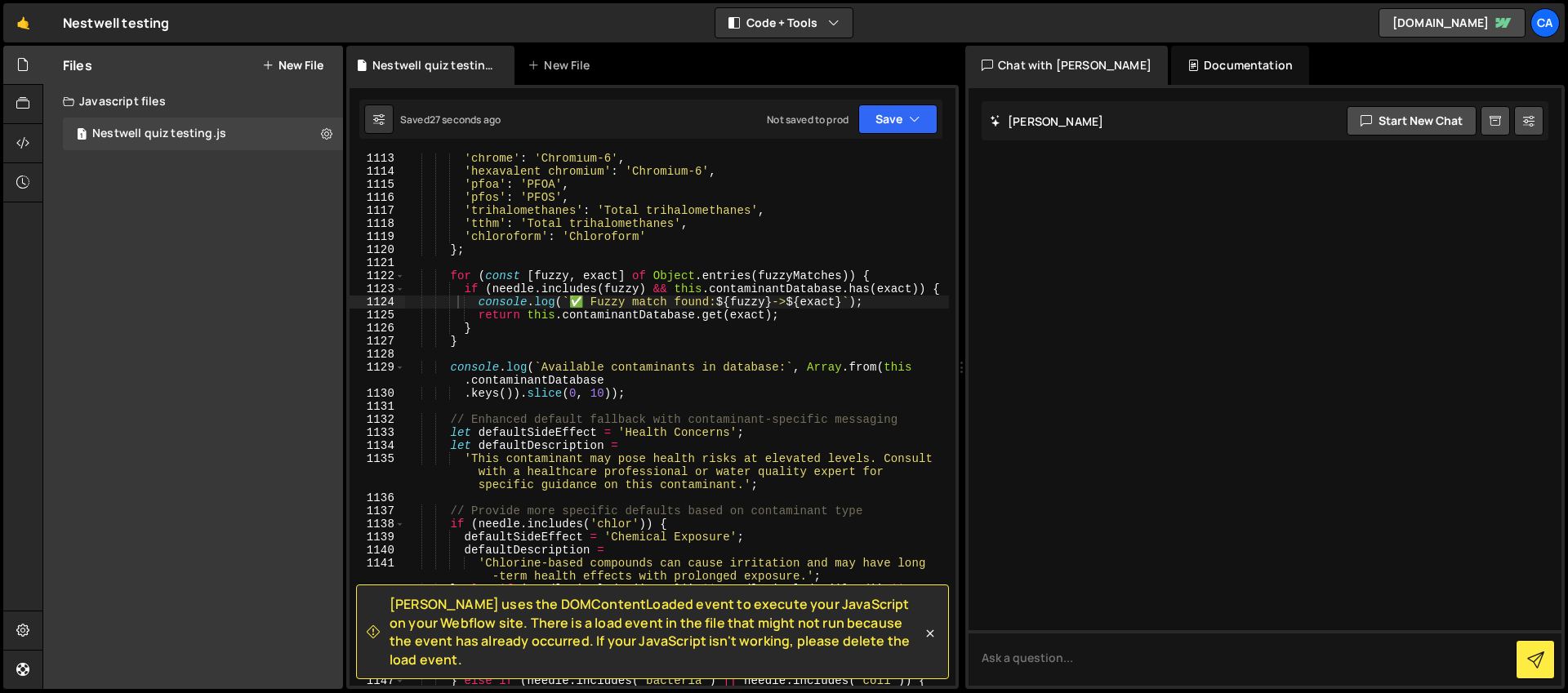
click at [614, 72] on div "New File" at bounding box center [567, 65] width 98 height 39
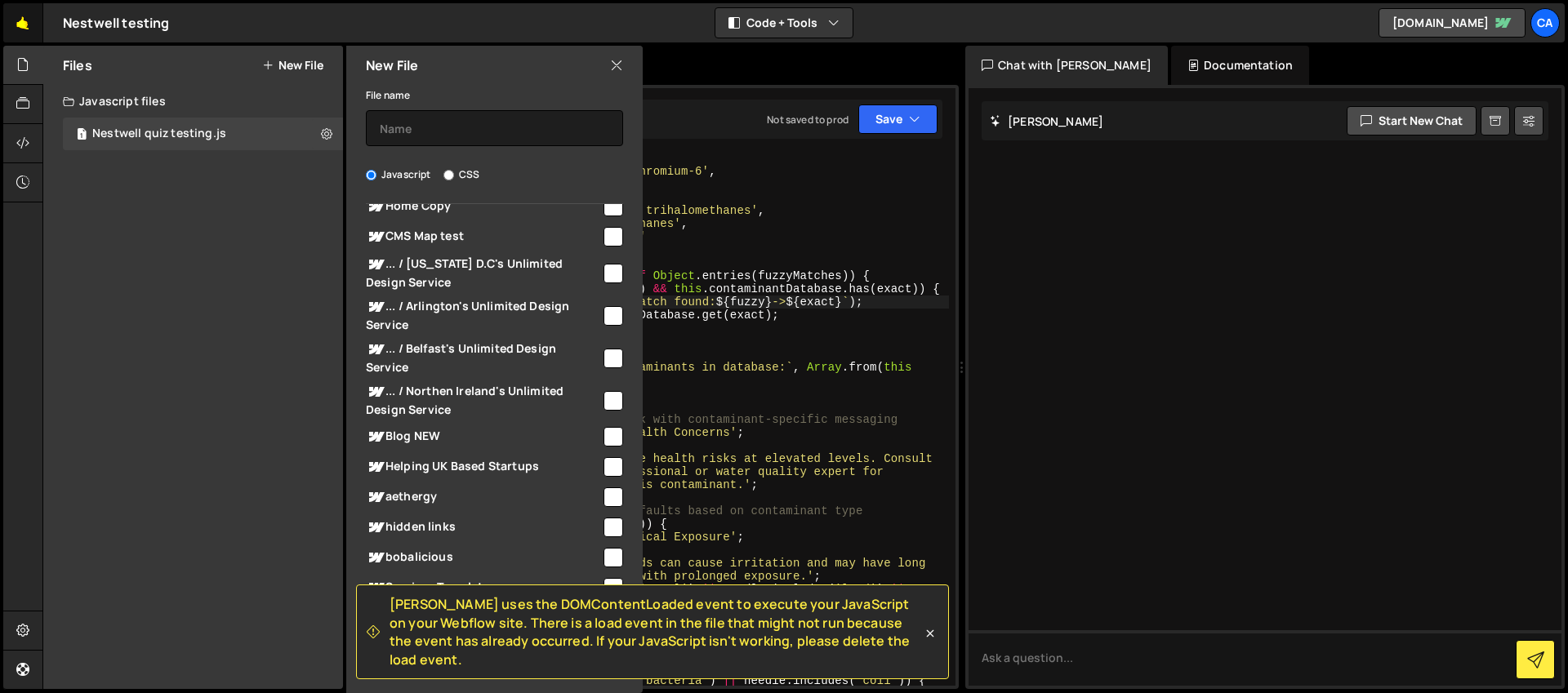
click at [33, 23] on link "🤙" at bounding box center [22, 22] width 40 height 39
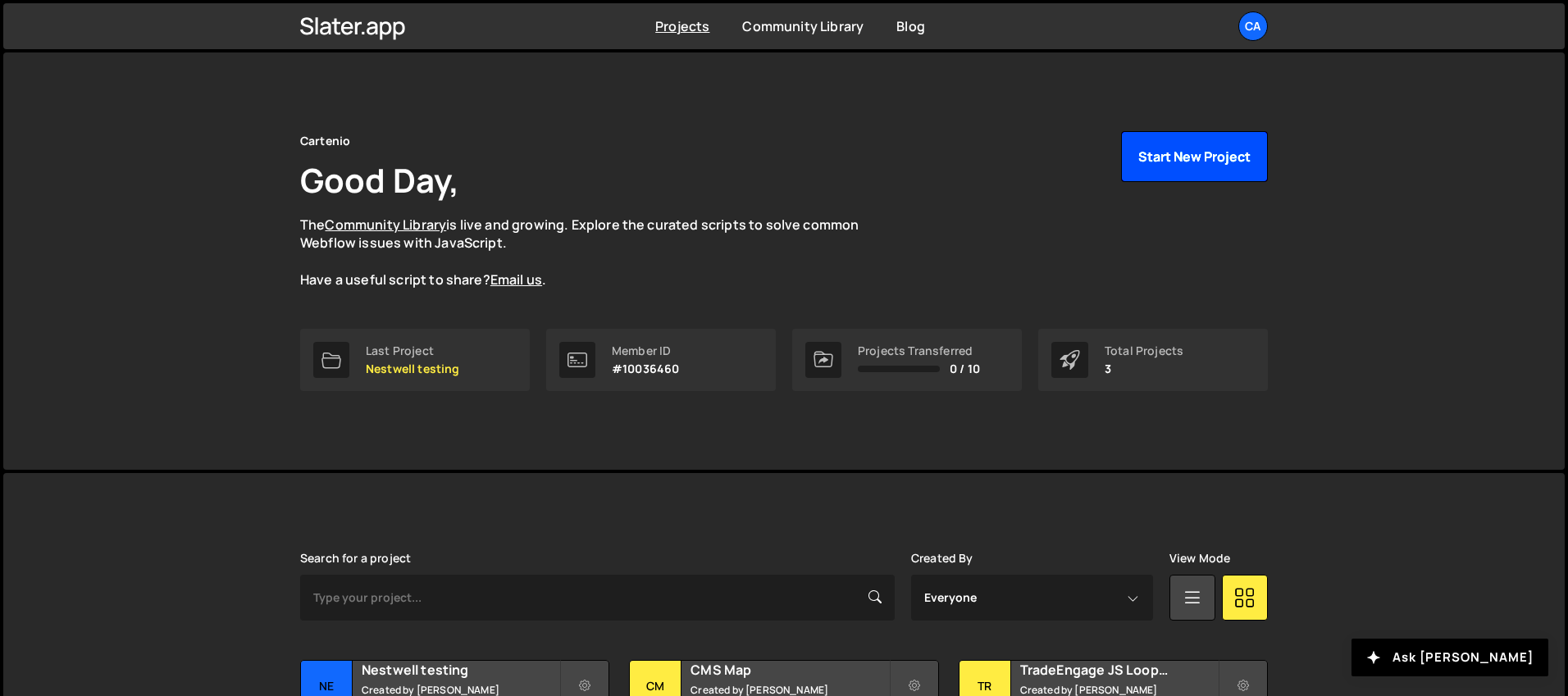
click at [1228, 166] on button "Start New Project" at bounding box center [1194, 156] width 147 height 51
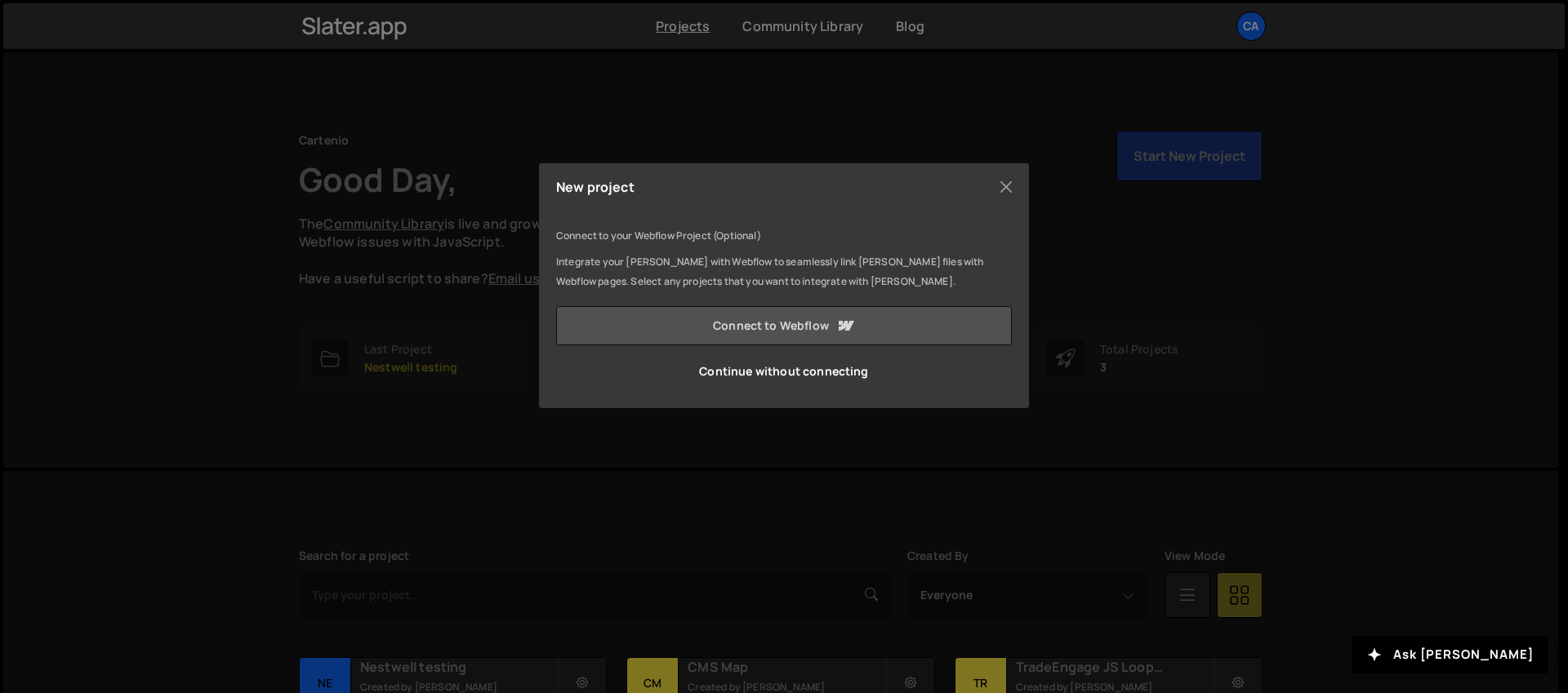
click at [801, 333] on link "Connect to Webflow" at bounding box center [784, 325] width 456 height 39
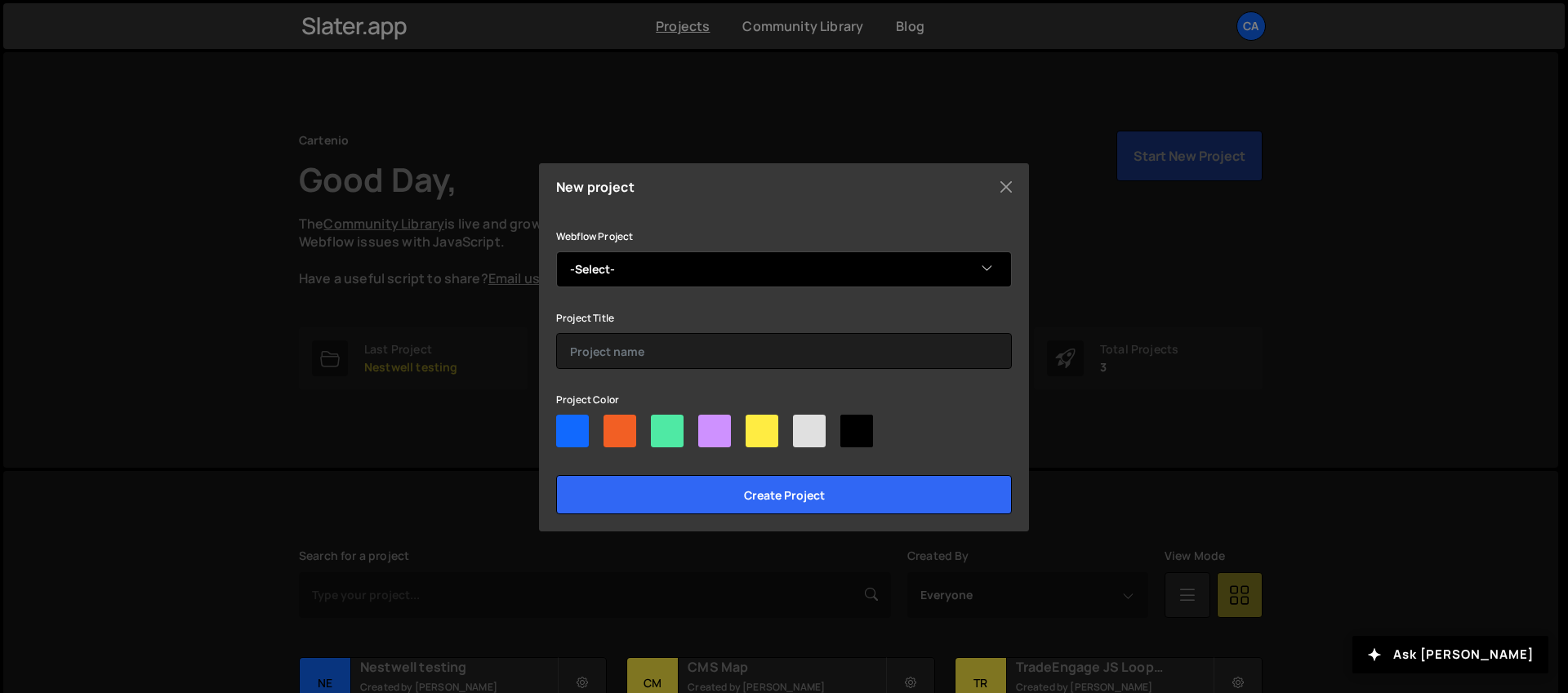
click at [666, 271] on select "-Select- Ben's Dandy Site Nestwell" at bounding box center [784, 269] width 456 height 36
click at [652, 264] on select "-Select- Ben's Dandy Site Nestwell" at bounding box center [784, 269] width 456 height 36
click at [609, 273] on select "-Select- Ben's Dandy Site Nestwell" at bounding box center [784, 269] width 456 height 36
select select "68523a761605d036cc0844d0"
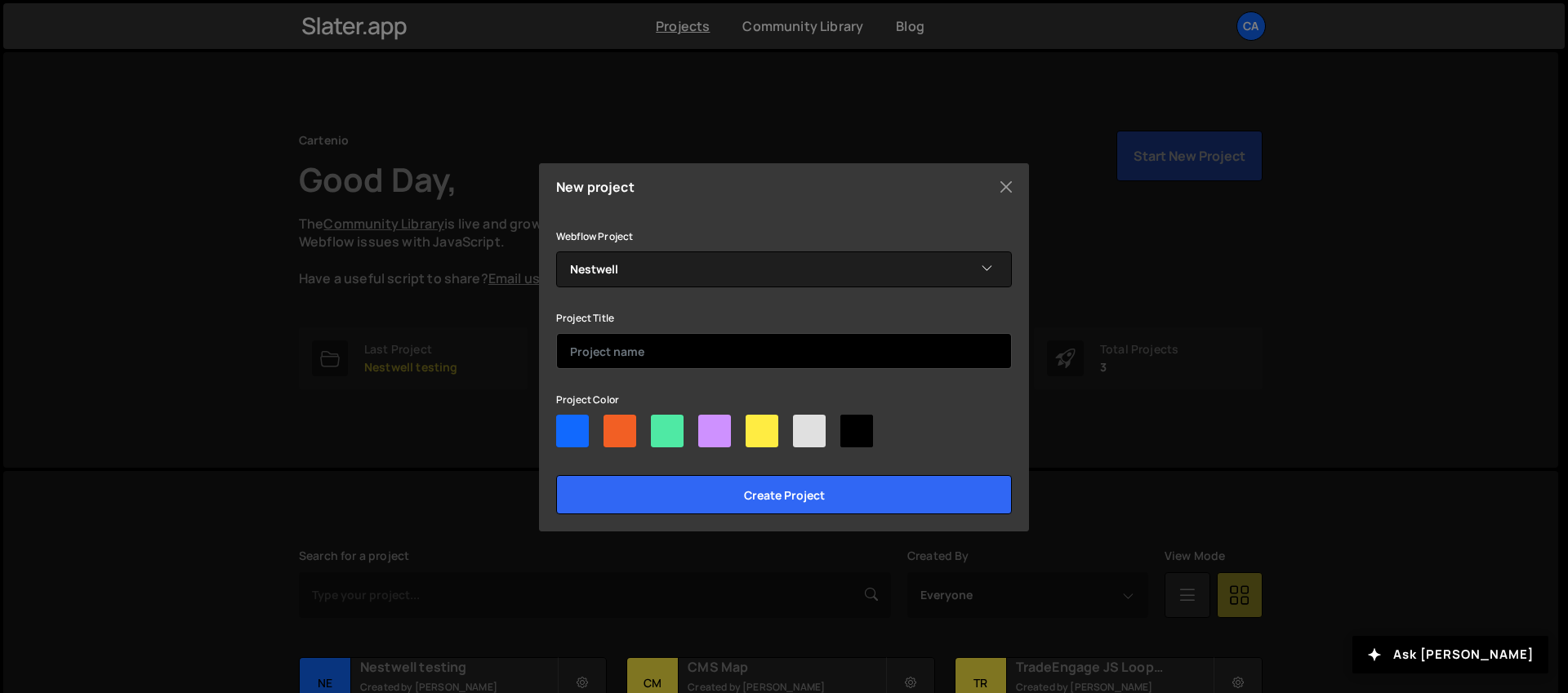
click at [637, 349] on input "text" at bounding box center [784, 350] width 456 height 36
type input "Nestwell website code"
click at [680, 426] on div at bounding box center [667, 431] width 33 height 33
click at [661, 425] on input"] "radio" at bounding box center [655, 419] width 11 height 11
radio input"] "true"
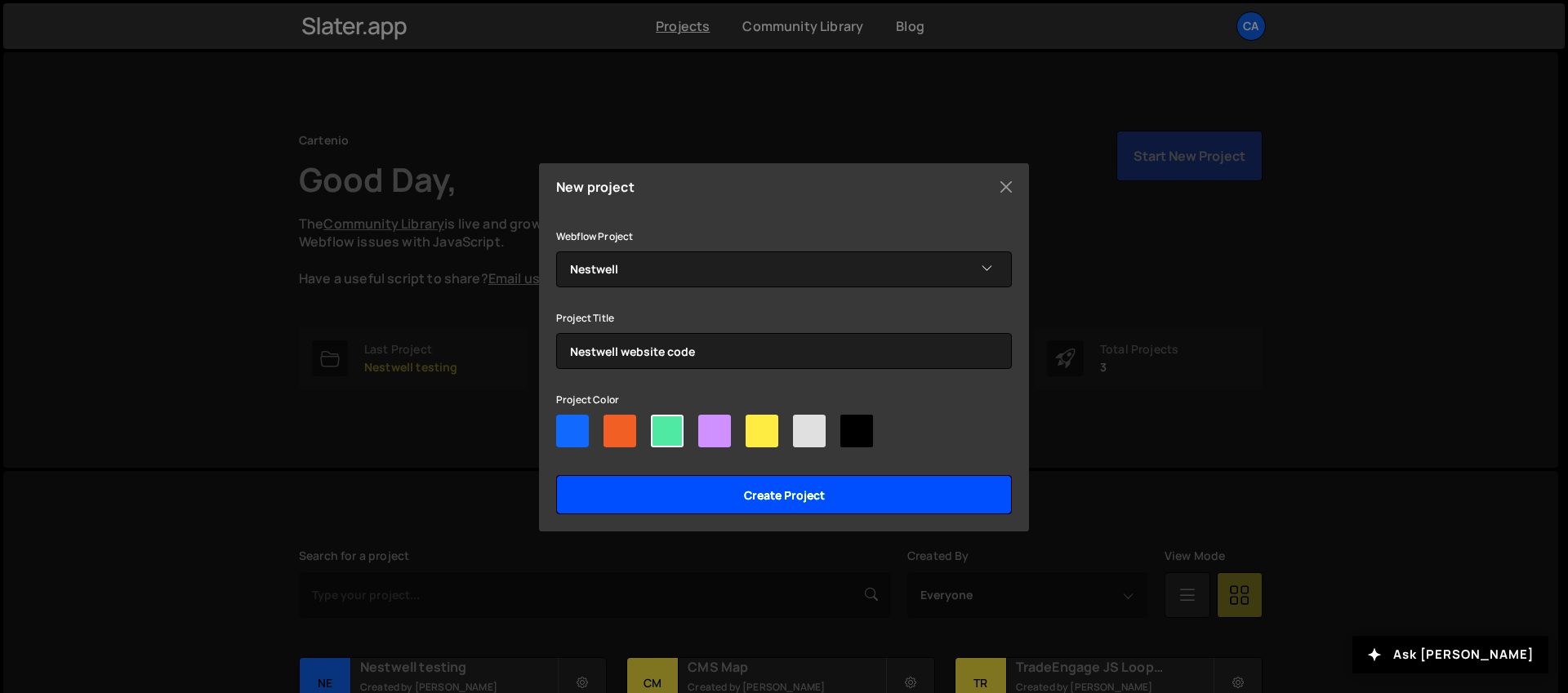
click at [726, 496] on input "Create project" at bounding box center [784, 494] width 456 height 39
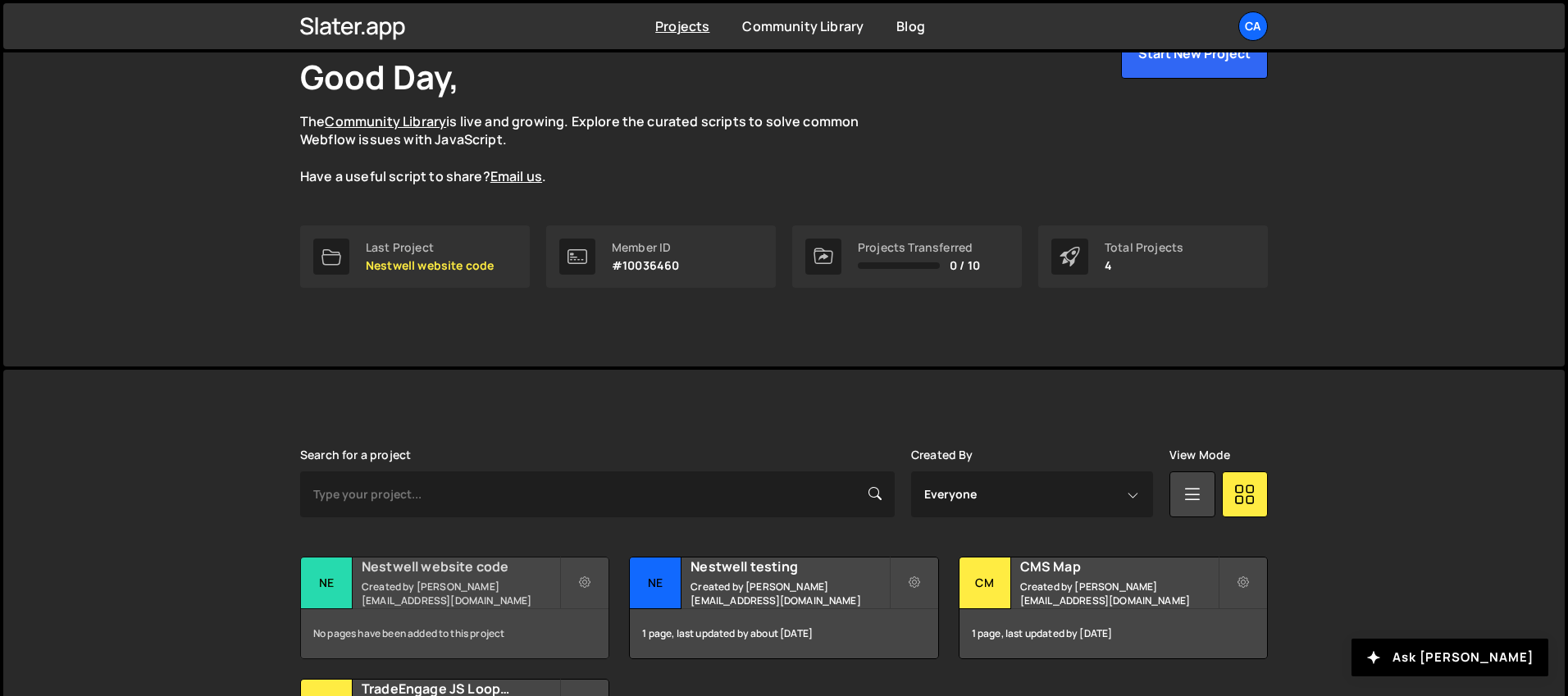
scroll to position [271, 0]
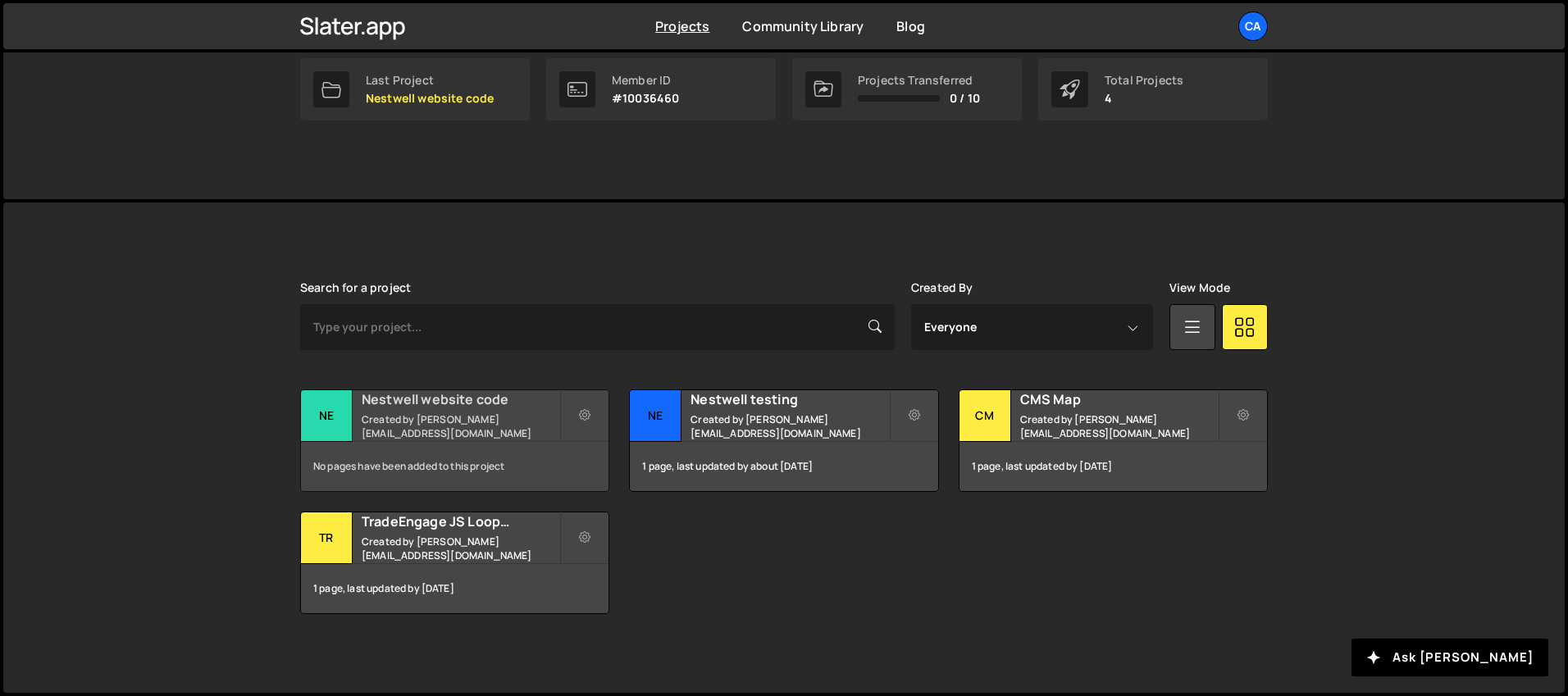
click at [465, 420] on small "Created by [PERSON_NAME][EMAIL_ADDRESS][DOMAIN_NAME]" at bounding box center [461, 426] width 198 height 28
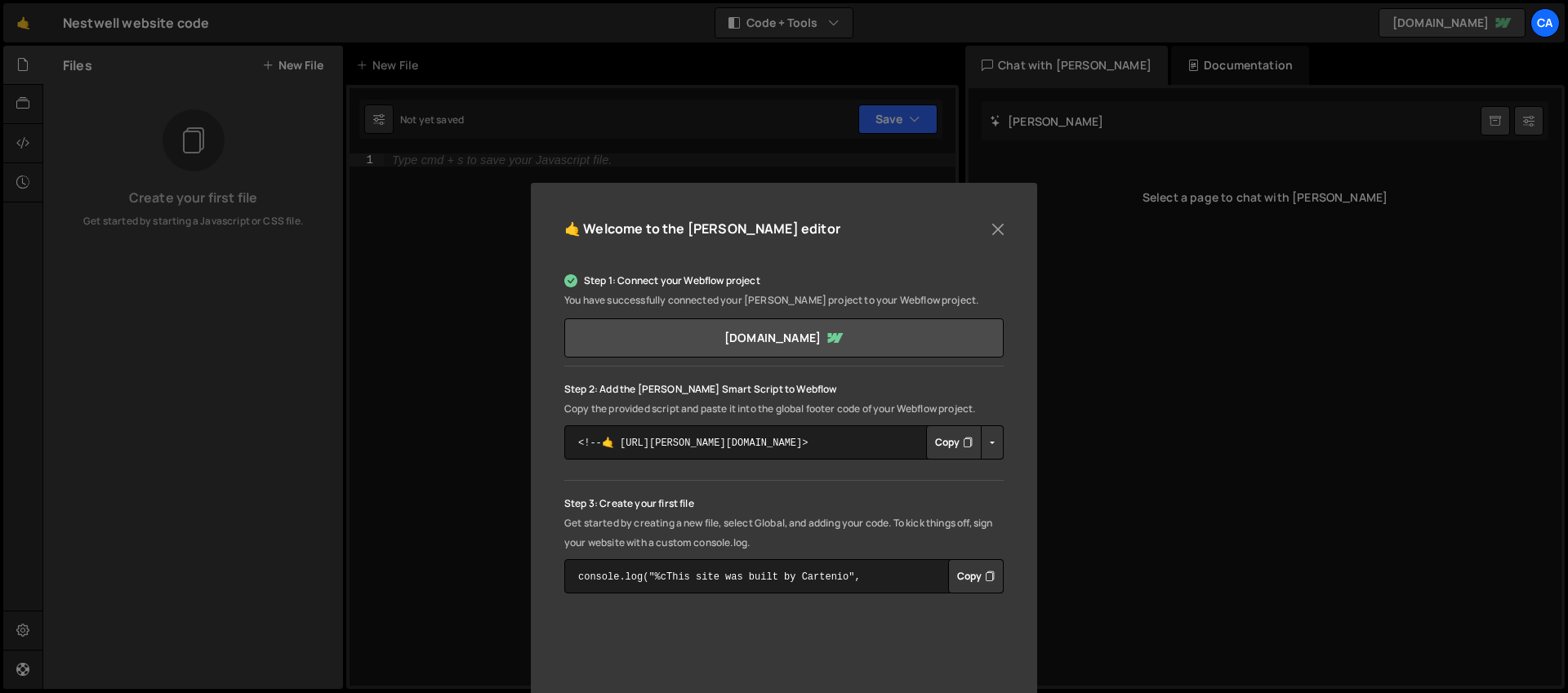
click at [962, 445] on icon "Button group with nested dropdown" at bounding box center [967, 442] width 10 height 17
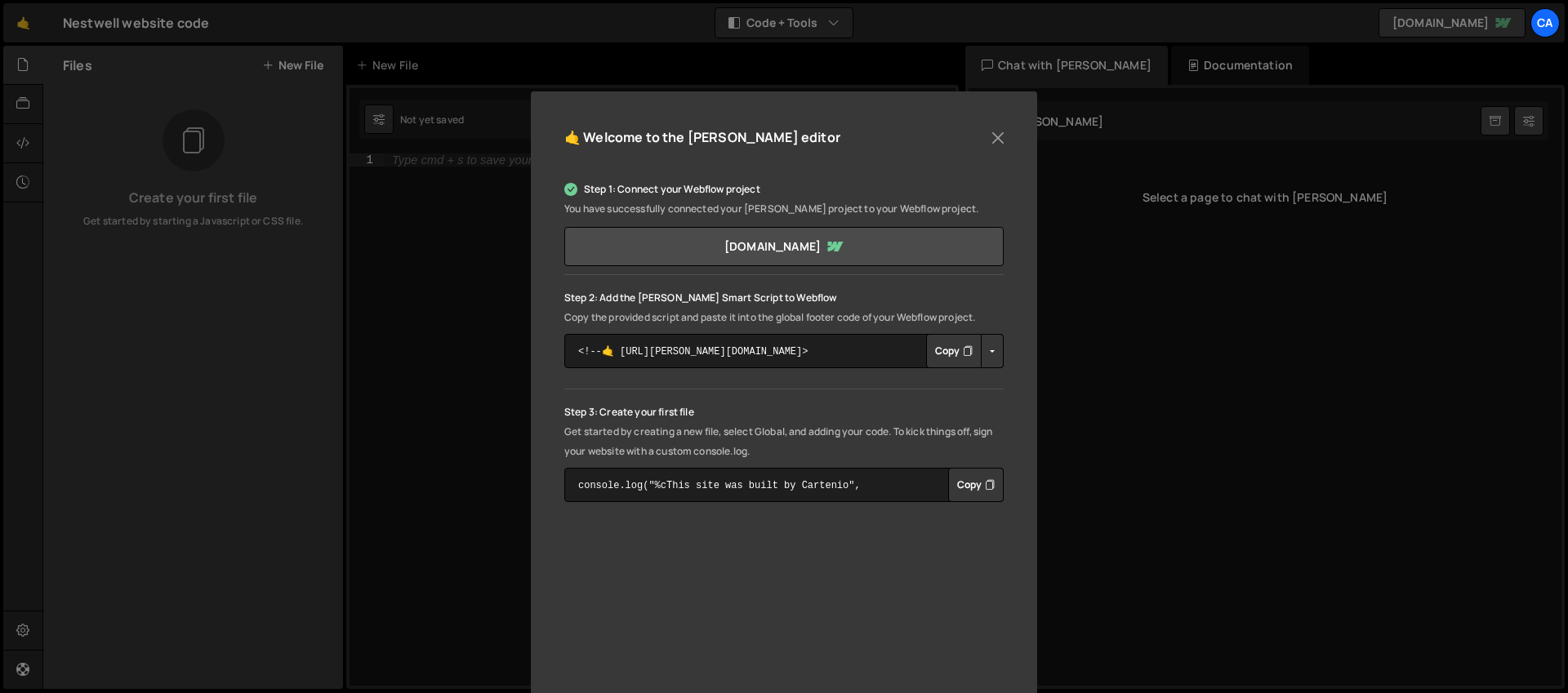
scroll to position [80, 0]
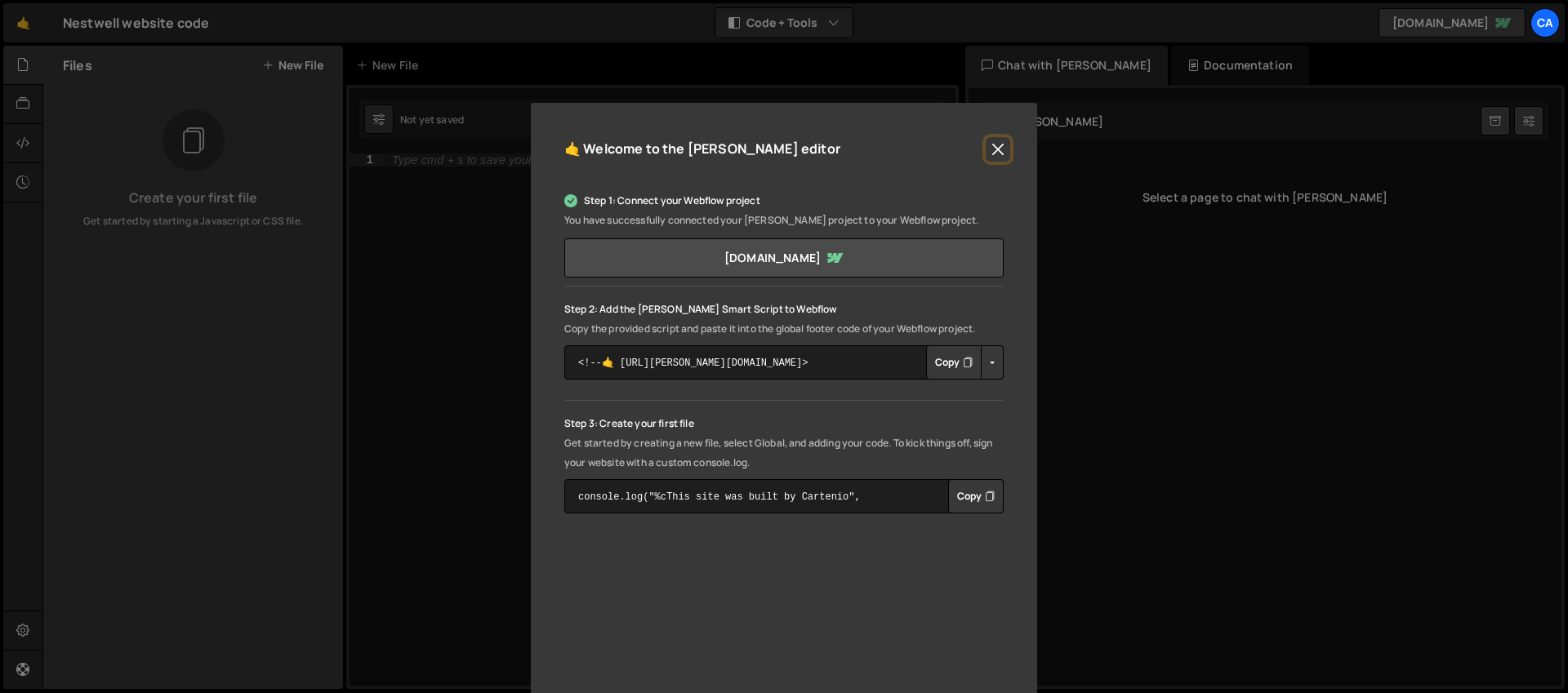
click at [998, 151] on button "Close" at bounding box center [997, 149] width 24 height 24
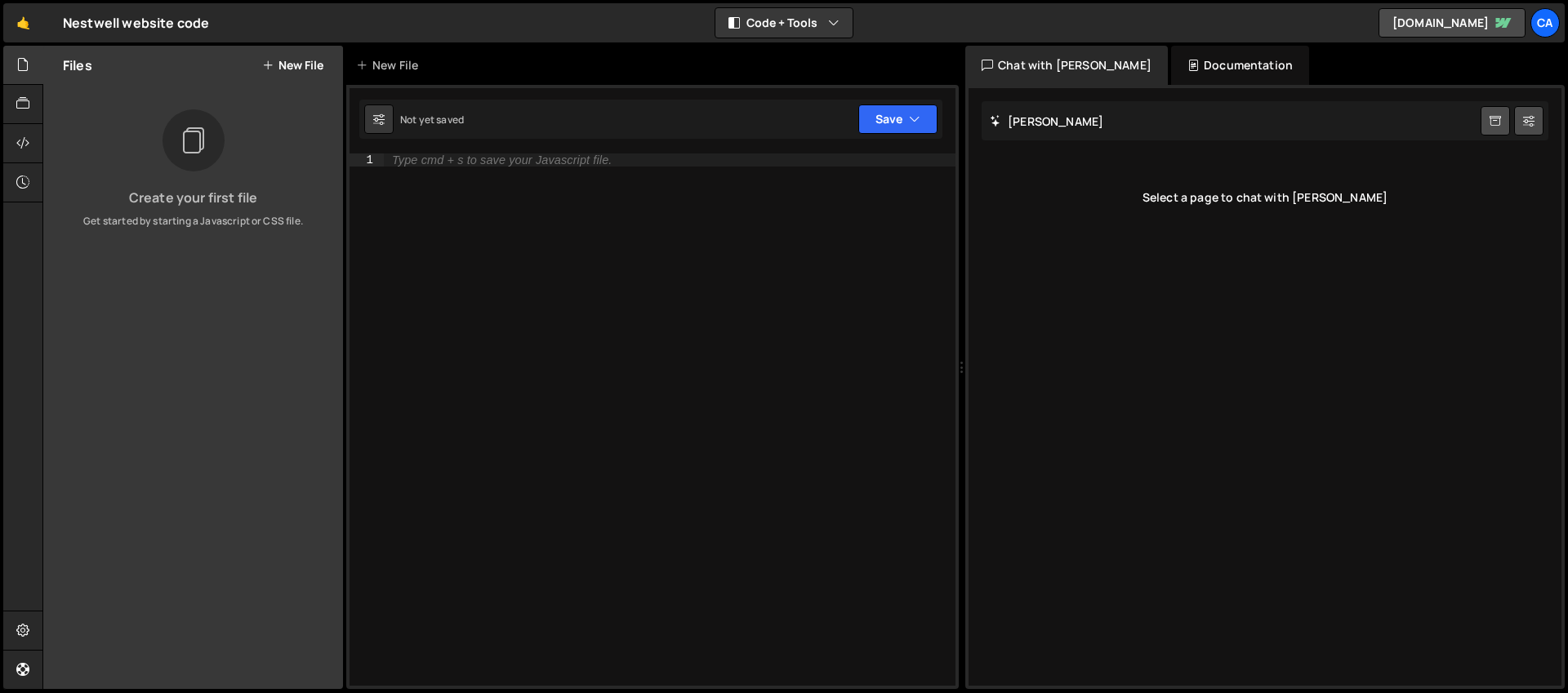
click at [487, 164] on div "Type cmd + s to save your Javascript file." at bounding box center [502, 160] width 220 height 12
paste textarea "window.resultsHandler = resultsHandler;"
type textarea "window.resultsHandler = resultsHandler;"
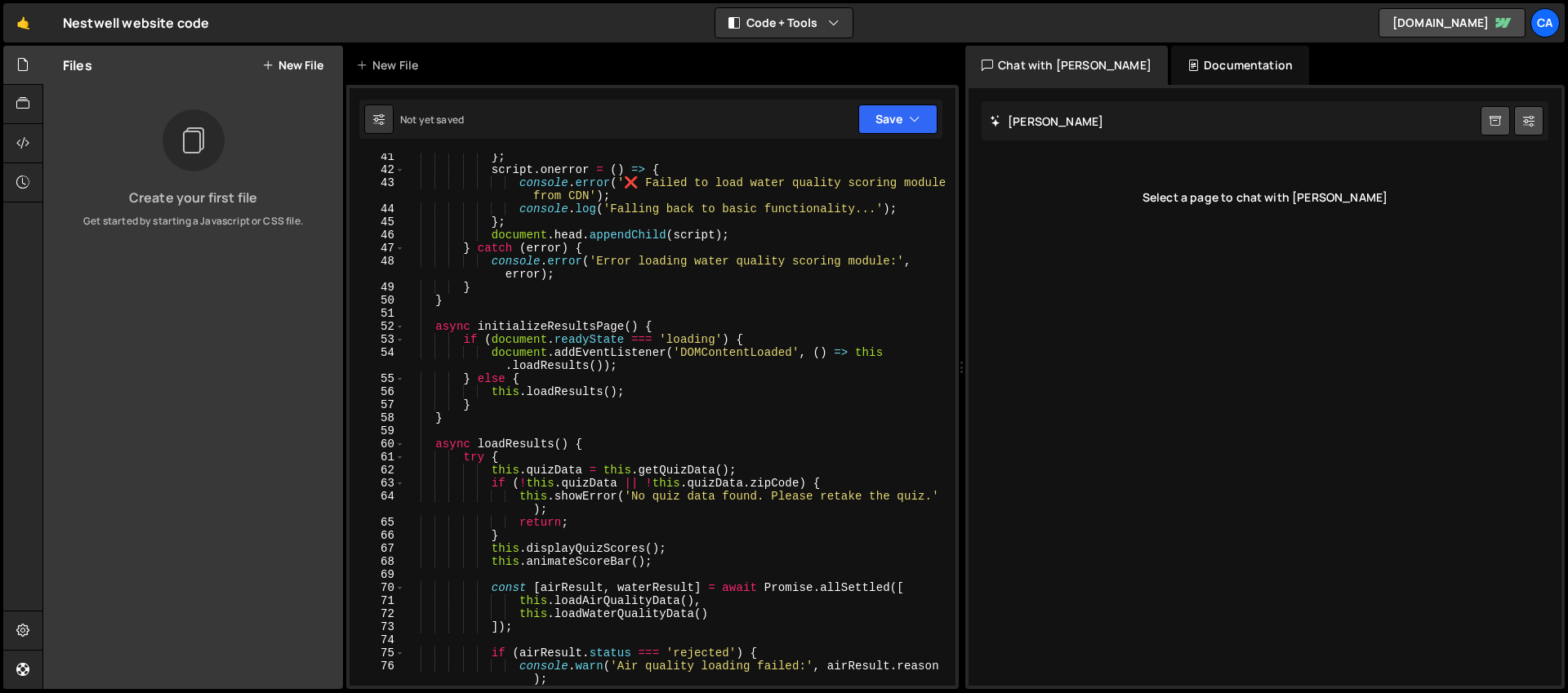
scroll to position [0, 0]
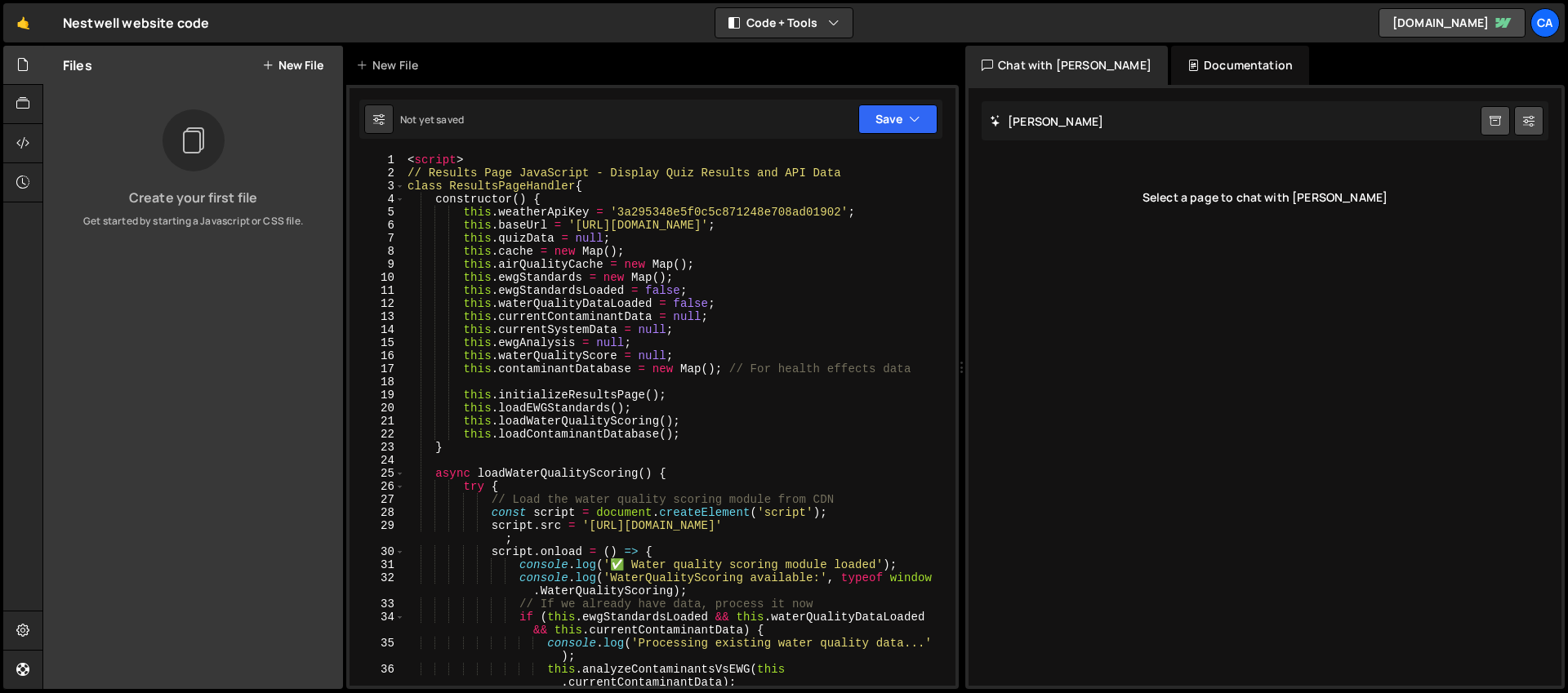
click at [410, 159] on div "< script > // Results Page JavaScript - Display Quiz Results and API Data class…" at bounding box center [676, 432] width 544 height 558
type textarea "<script>"
click at [892, 121] on button "Save" at bounding box center [897, 119] width 79 height 29
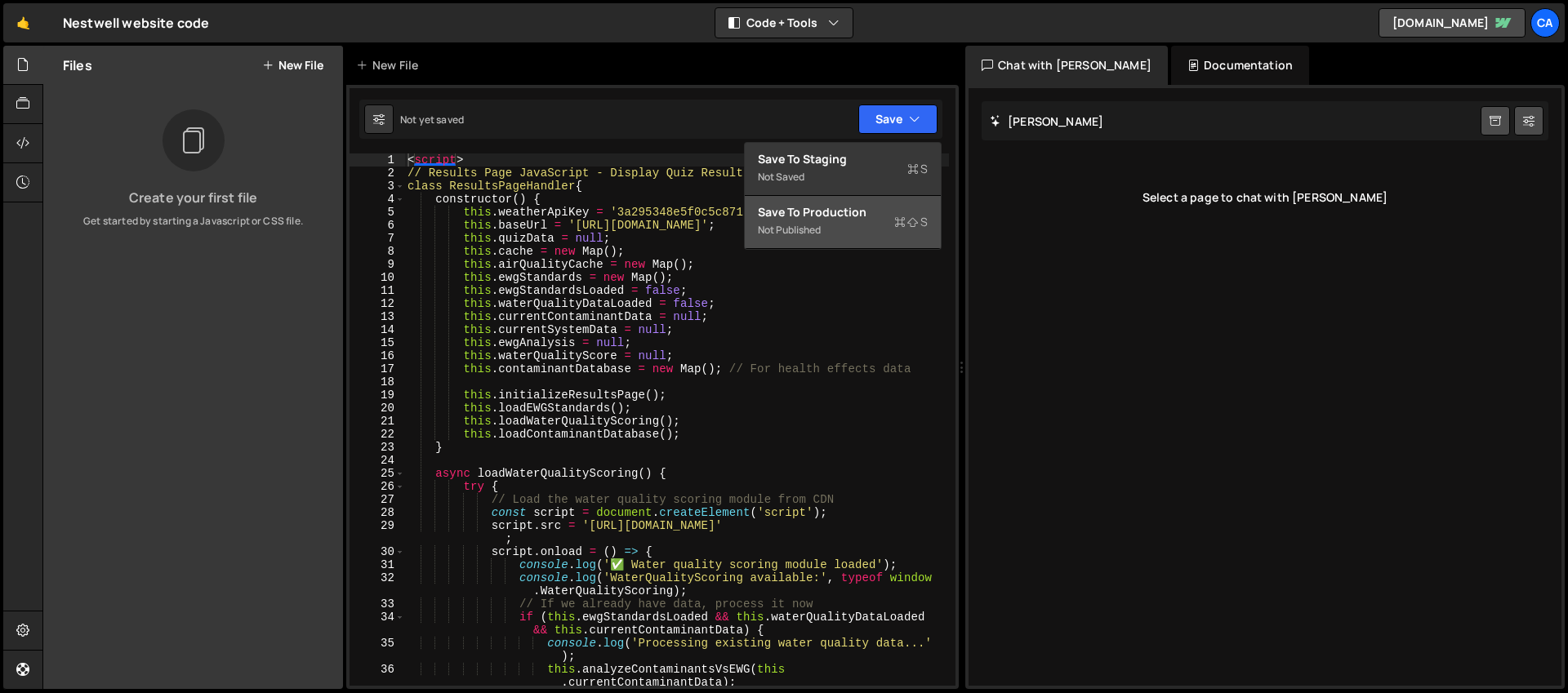
click at [872, 205] on div "Save to Production S" at bounding box center [842, 212] width 169 height 17
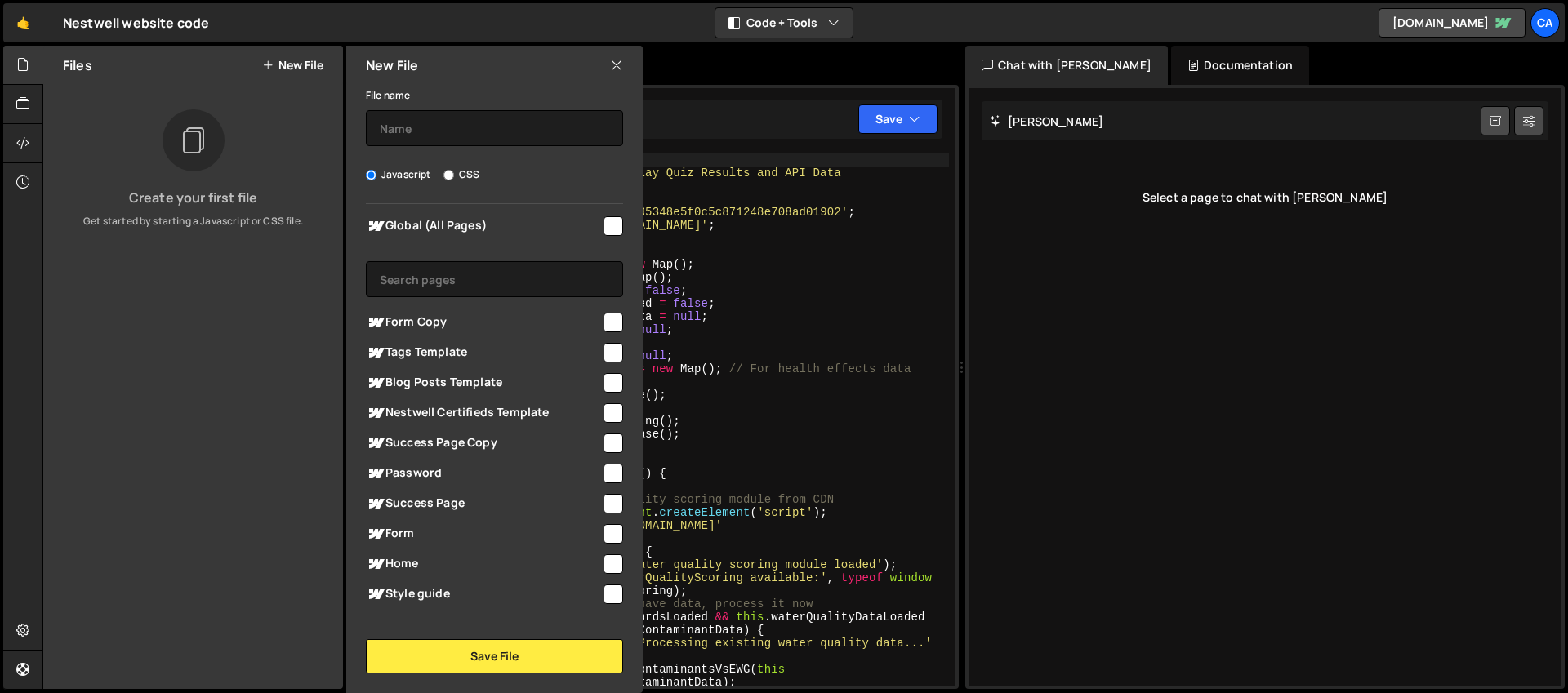
scroll to position [18, 0]
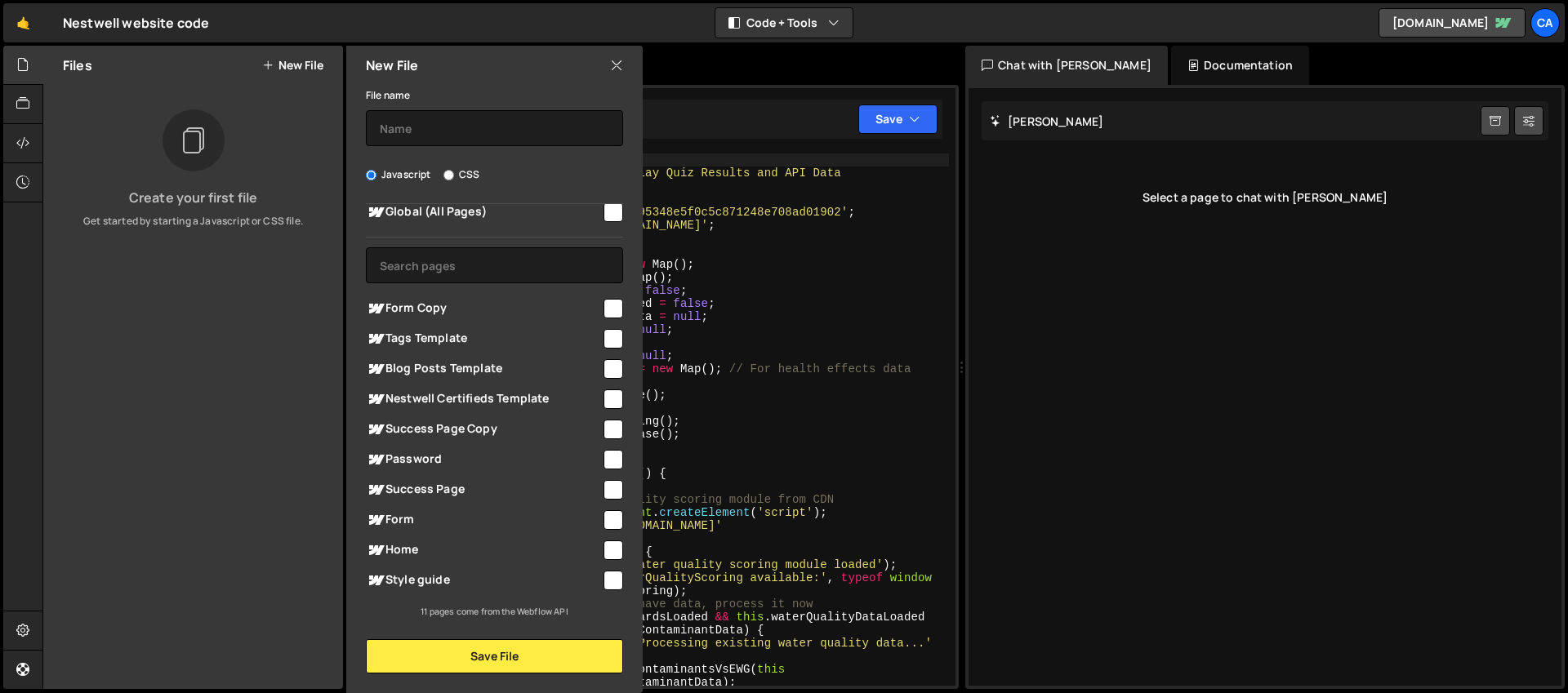
click at [601, 485] on div at bounding box center [612, 488] width 22 height 22
click at [604, 490] on input "checkbox" at bounding box center [614, 490] width 19 height 19
checkbox input "true"
click at [607, 431] on input "checkbox" at bounding box center [614, 429] width 19 height 19
checkbox input "true"
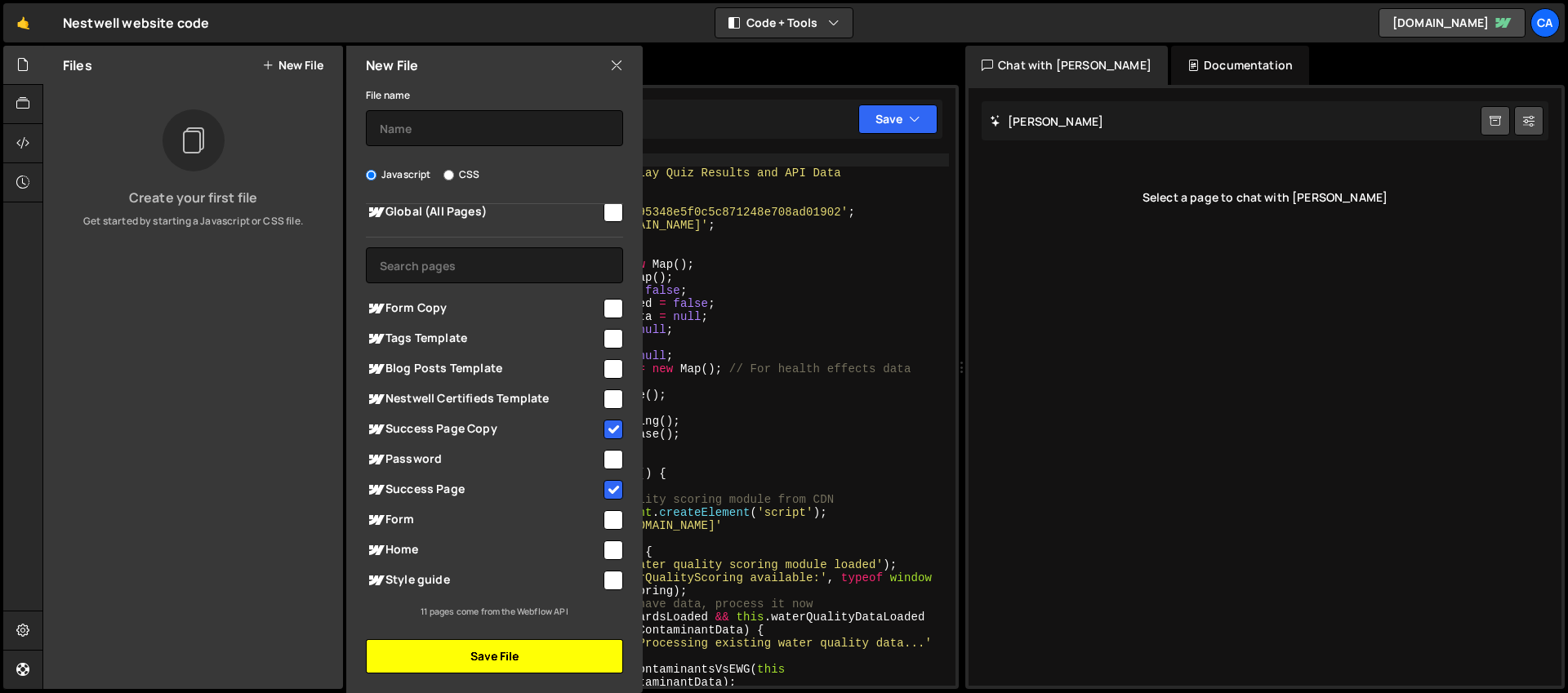
click at [583, 658] on button "Save File" at bounding box center [495, 655] width 257 height 34
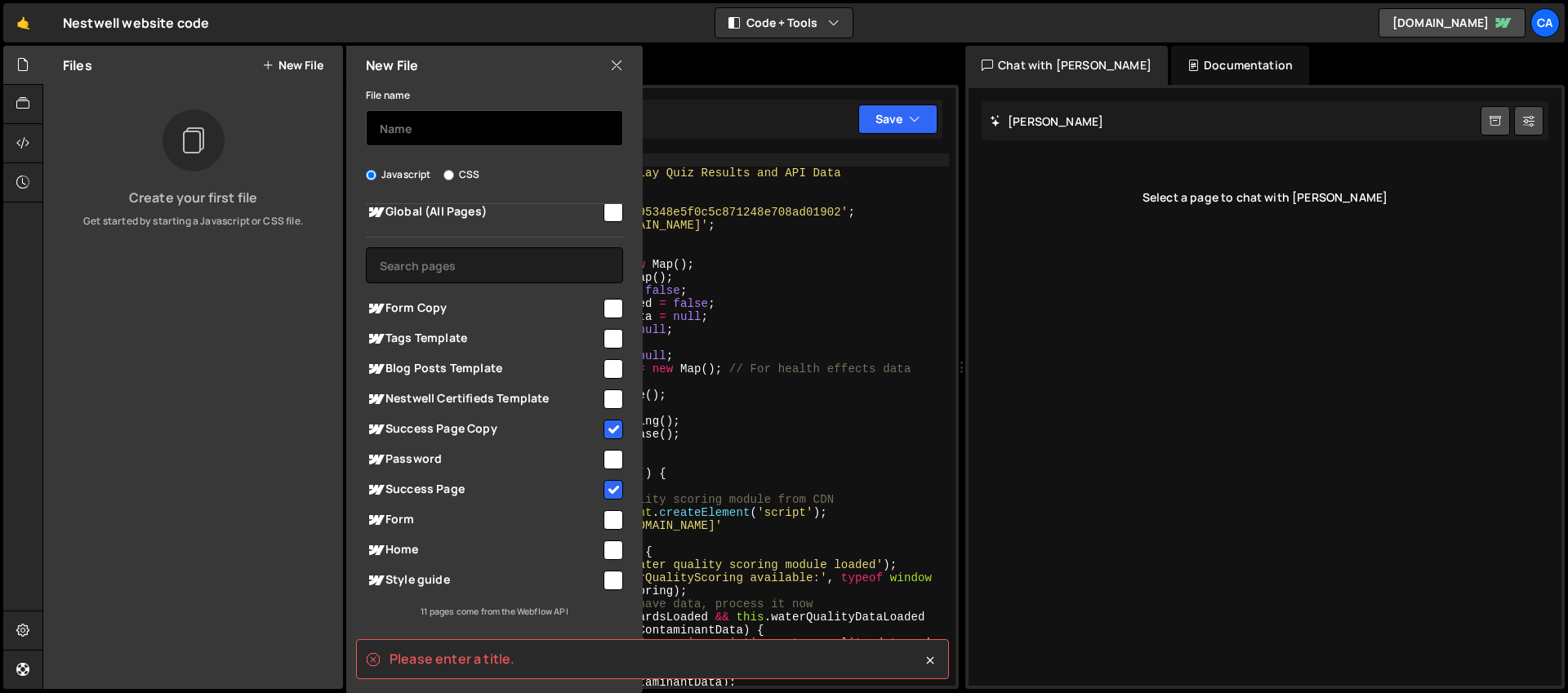
click at [422, 114] on input "text" at bounding box center [495, 128] width 257 height 36
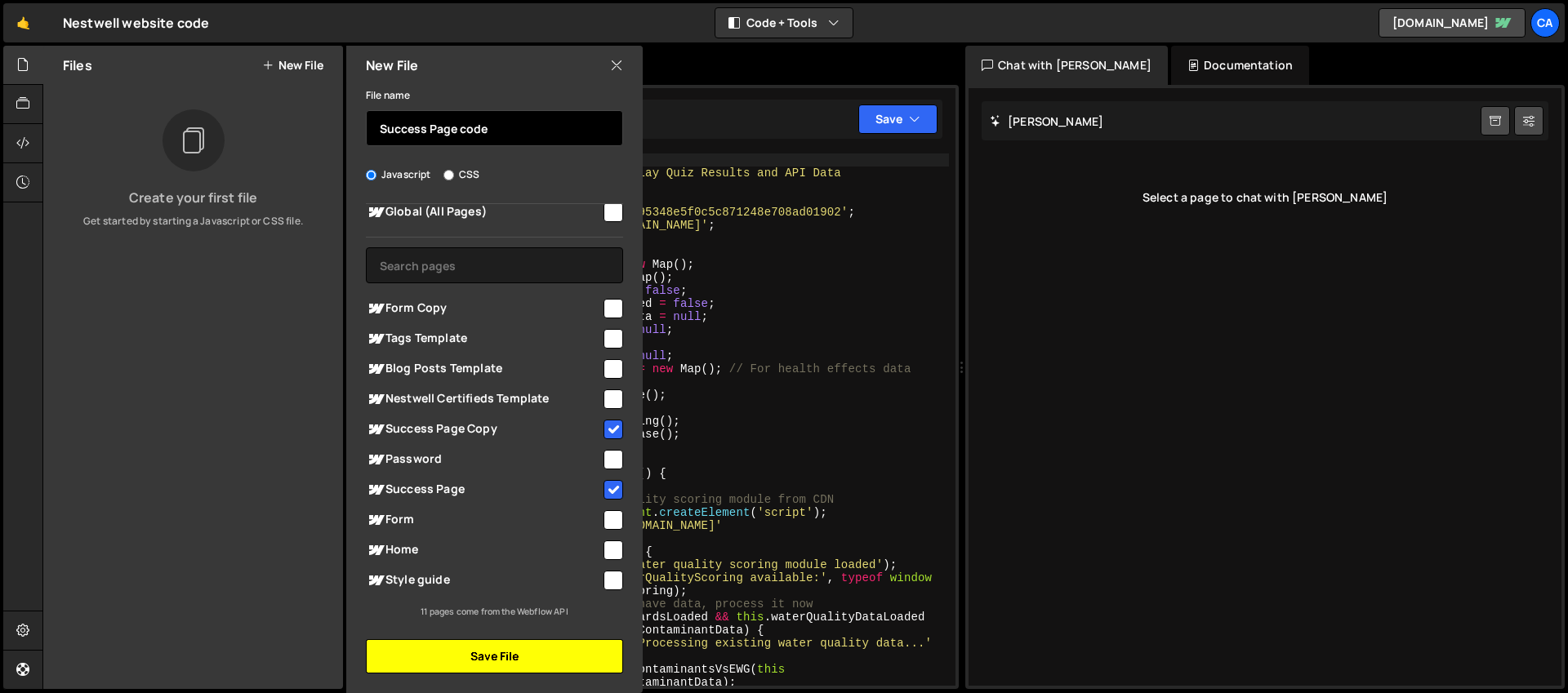
type input "Success Page code"
click at [555, 652] on button "Save File" at bounding box center [495, 655] width 257 height 34
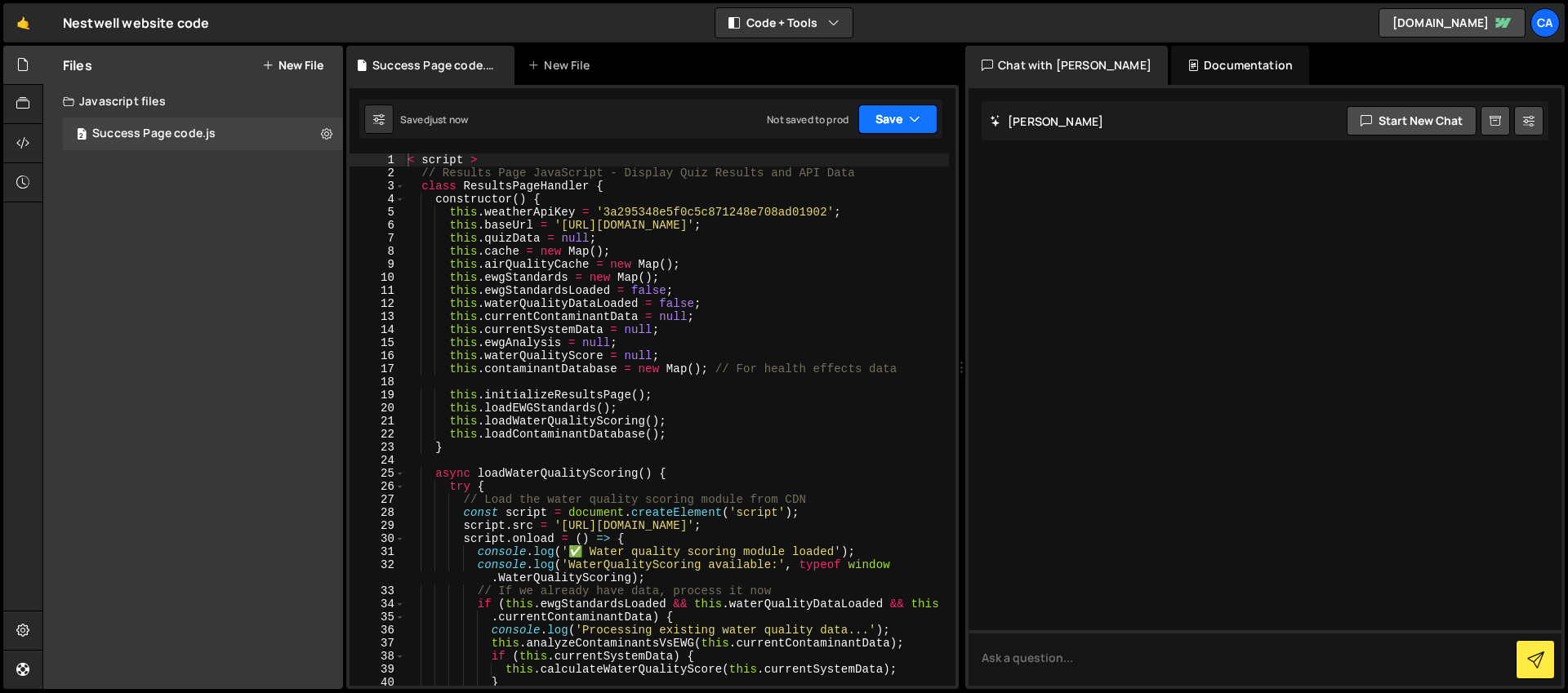
click at [895, 119] on button "Save" at bounding box center [897, 119] width 79 height 29
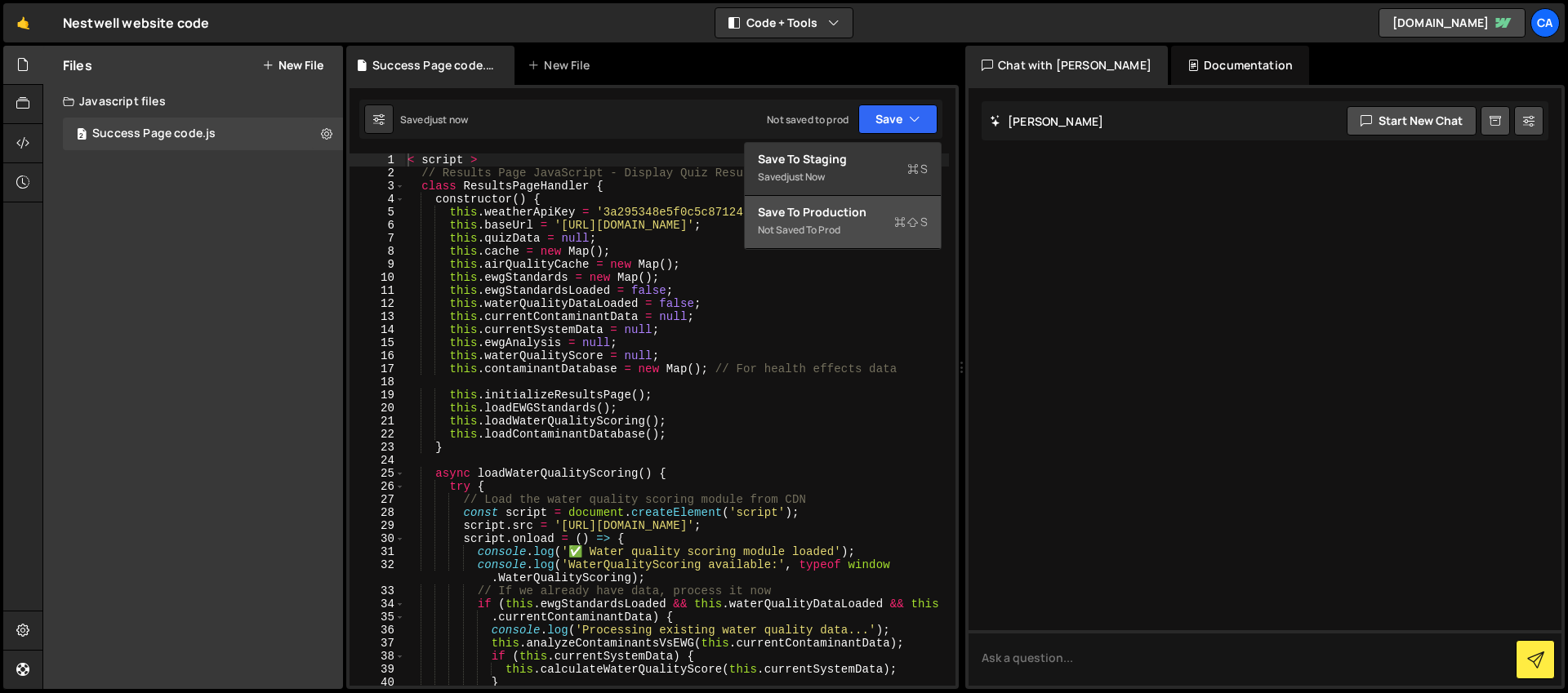
click at [895, 220] on icon at bounding box center [900, 222] width 12 height 17
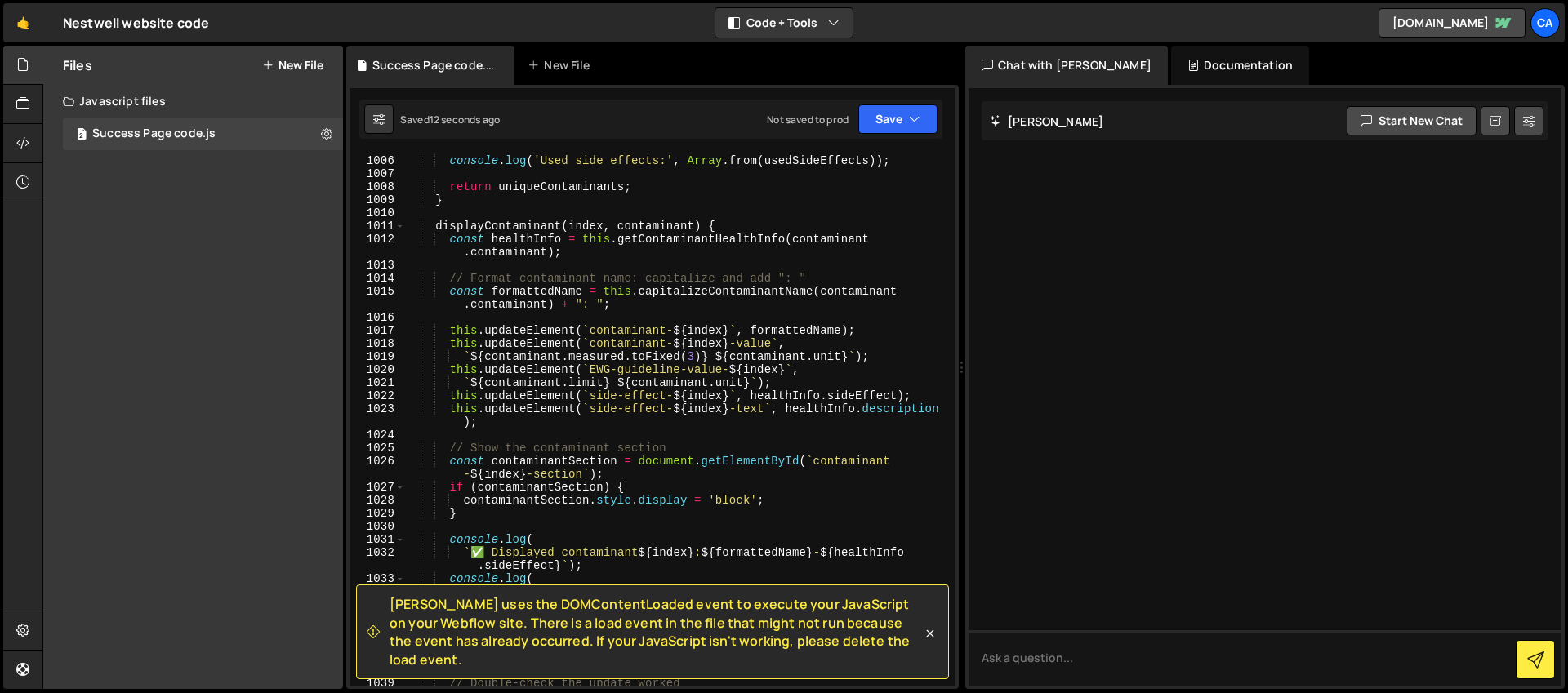
scroll to position [14791, 0]
click at [1078, 681] on textarea "To enrich screen reader interactions, please activate Accessibility in Grammarl…" at bounding box center [1264, 657] width 593 height 55
type textarea "My javascript has an error and cannot be minified. Can you check what this is?"
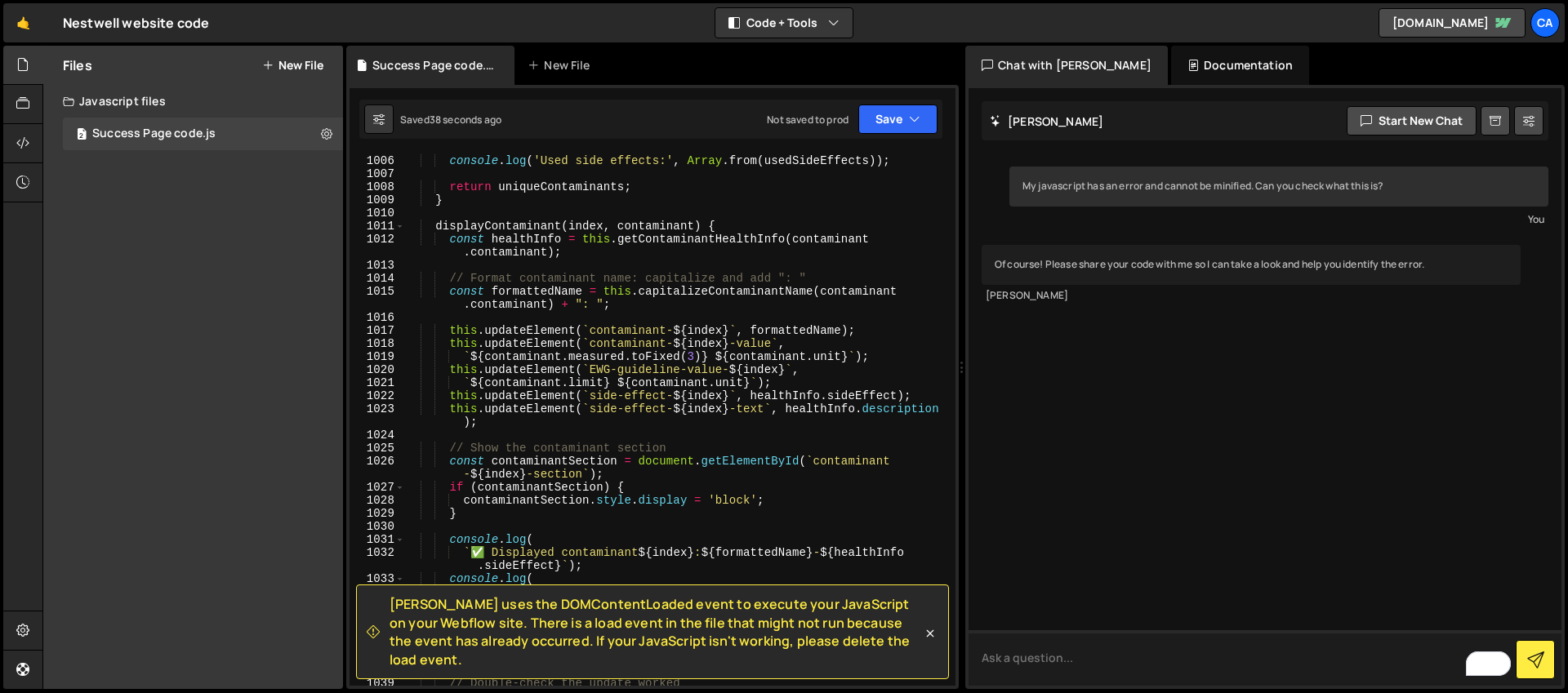
paste textarea "<script> // Results Page JavaScript - Display Quiz Results and API Data class R…"
type textarea "<script> // Results Page JavaScript - Display Quiz Results and API Data class R…"
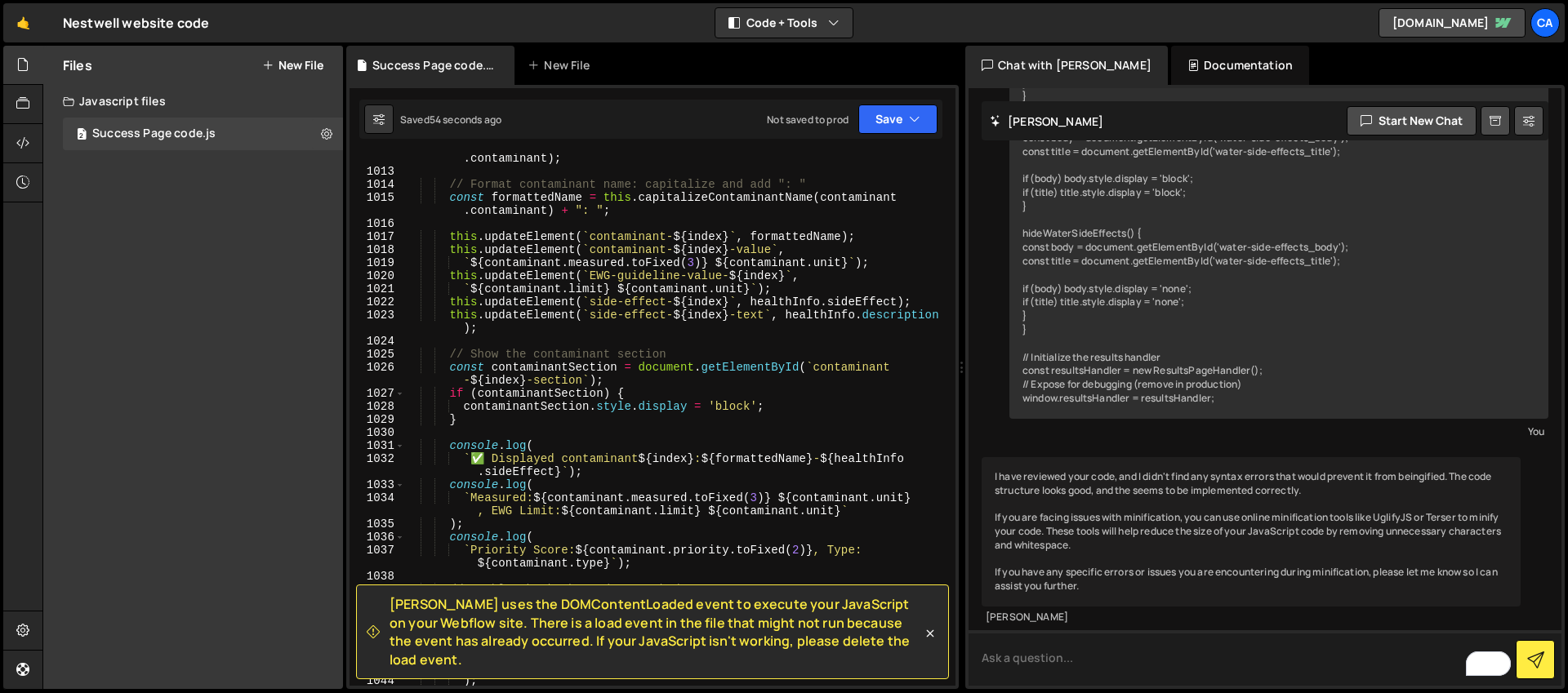
scroll to position [14988, 0]
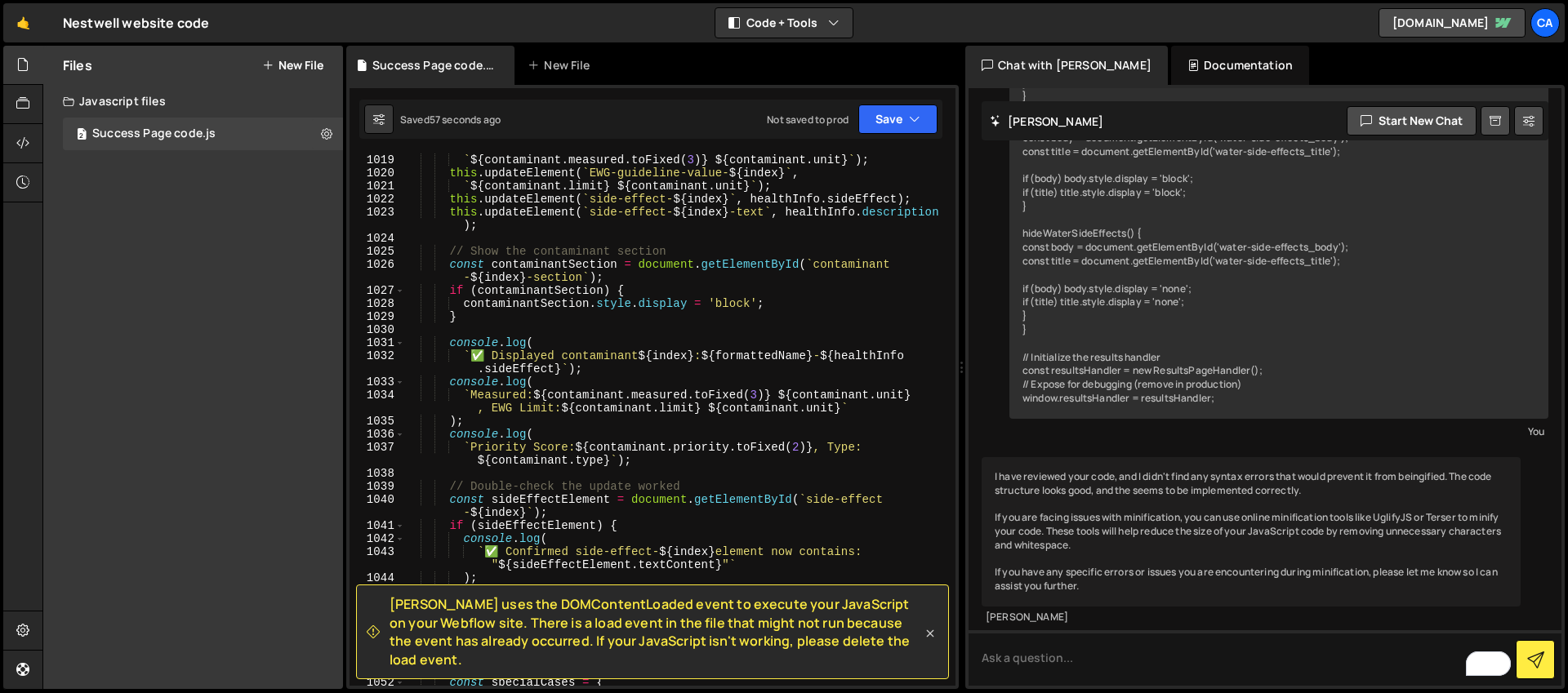
click at [927, 639] on icon at bounding box center [930, 633] width 17 height 17
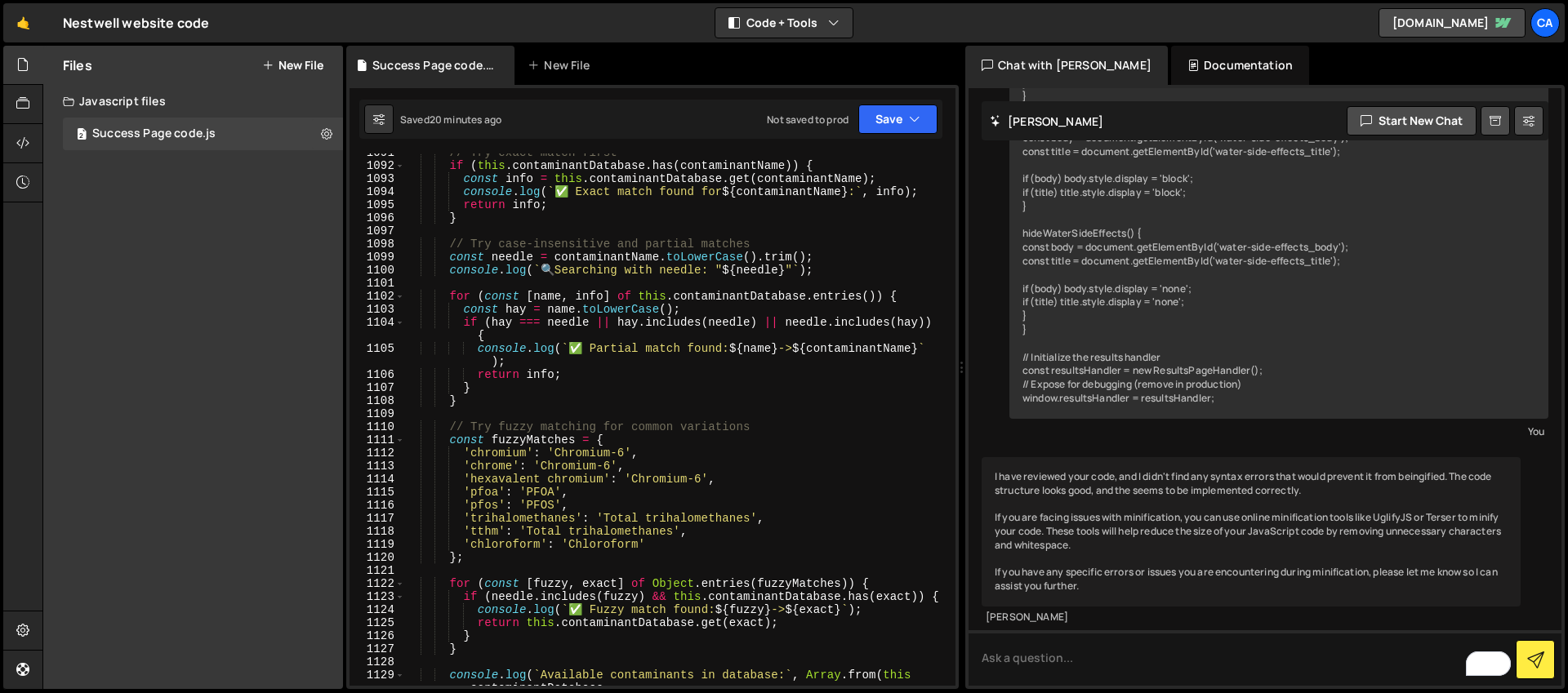
scroll to position [14571, 0]
